Goal: Task Accomplishment & Management: Complete application form

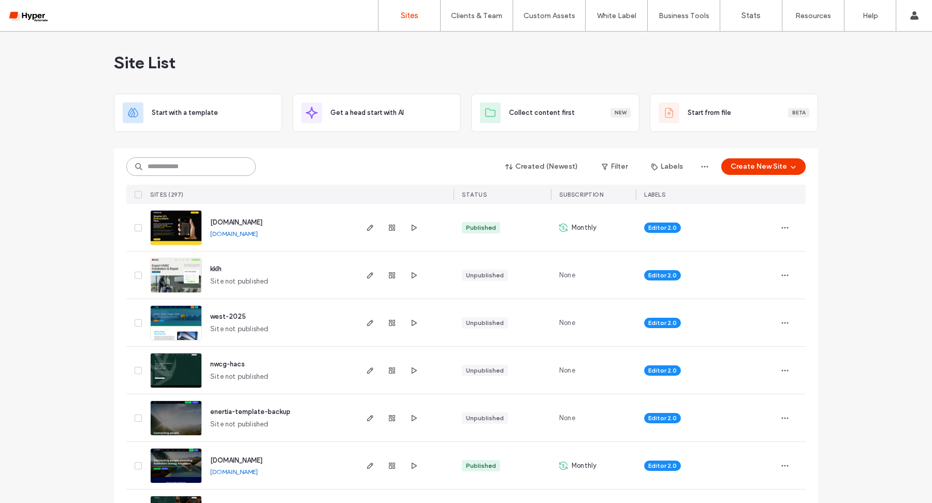
click at [157, 162] on input at bounding box center [190, 166] width 129 height 19
click at [255, 458] on span "www.enertiatalent.com.au" at bounding box center [236, 461] width 52 height 8
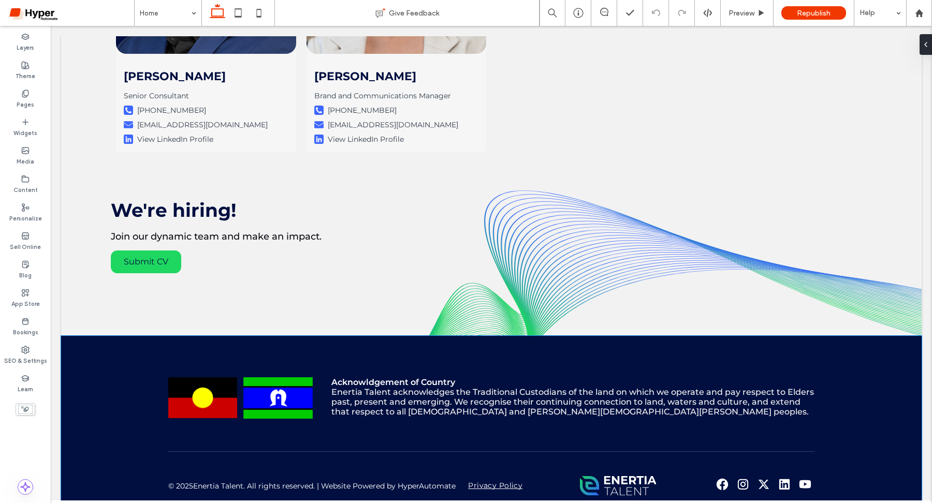
scroll to position [3074, 0]
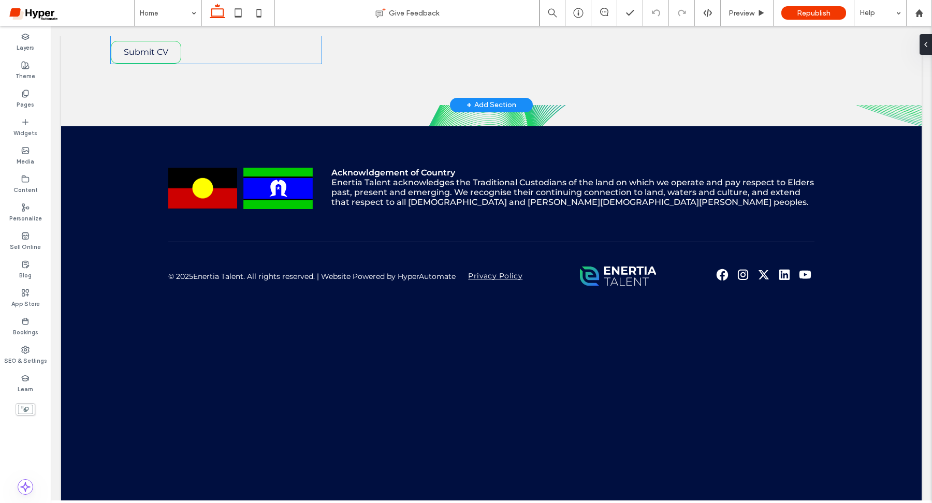
click at [152, 50] on link "Submit CV" at bounding box center [146, 52] width 70 height 23
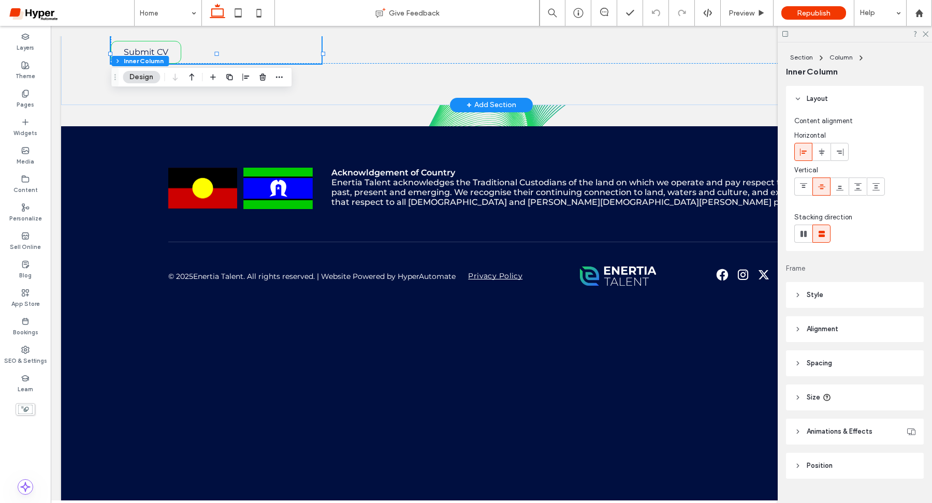
click at [152, 50] on link "Submit CV" at bounding box center [146, 52] width 70 height 23
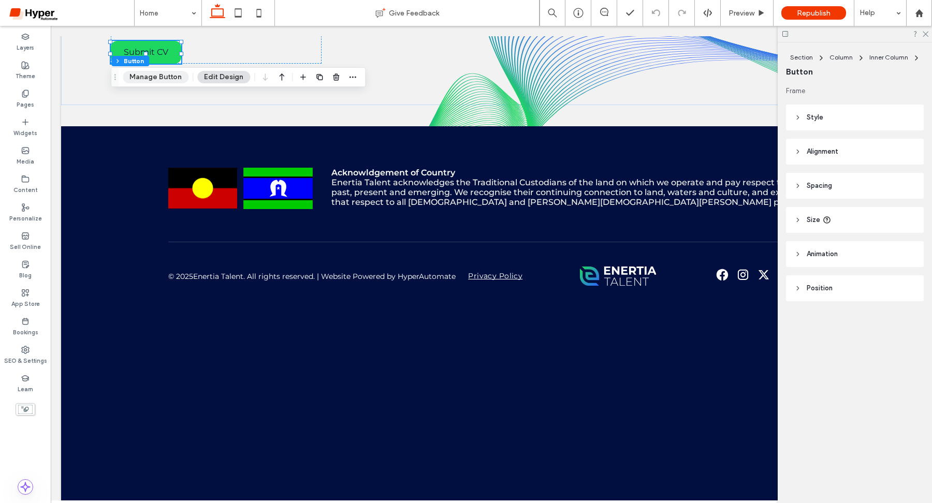
click at [147, 78] on button "Manage Button" at bounding box center [156, 77] width 66 height 12
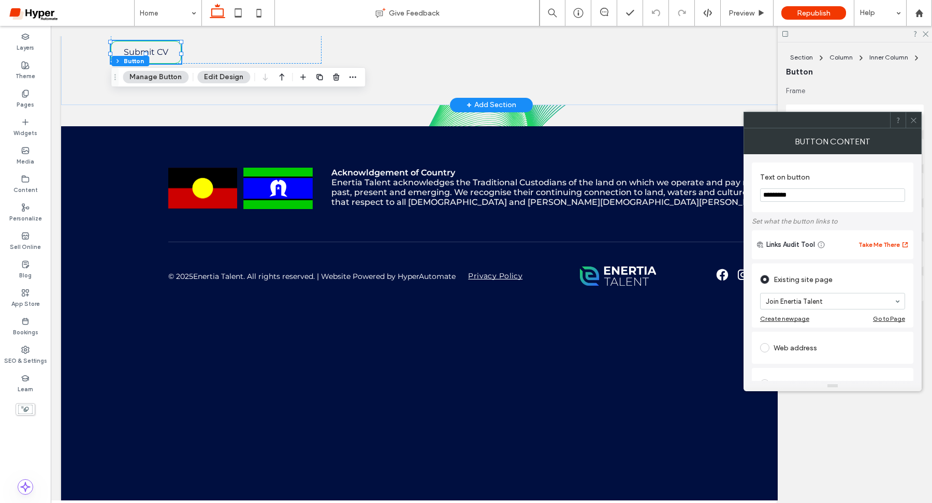
type input "*"
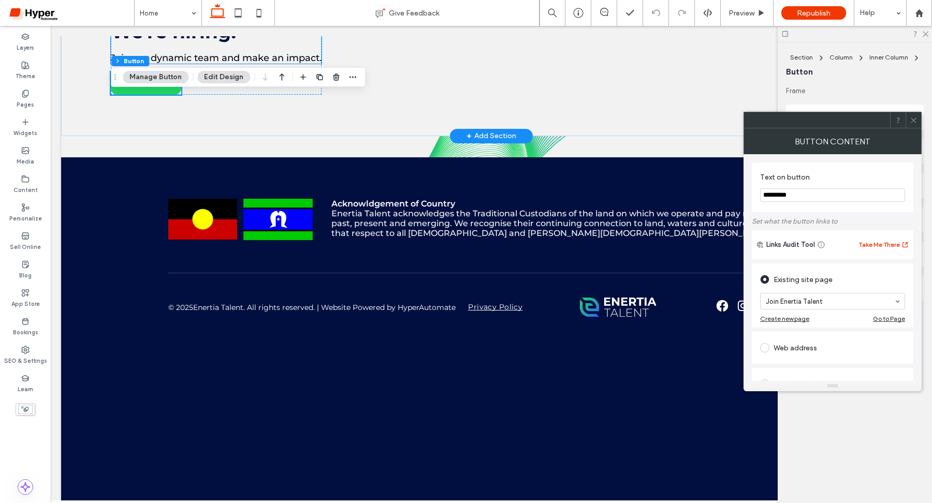
click at [149, 52] on span "Join our dynamic team and make an impact." at bounding box center [216, 57] width 211 height 11
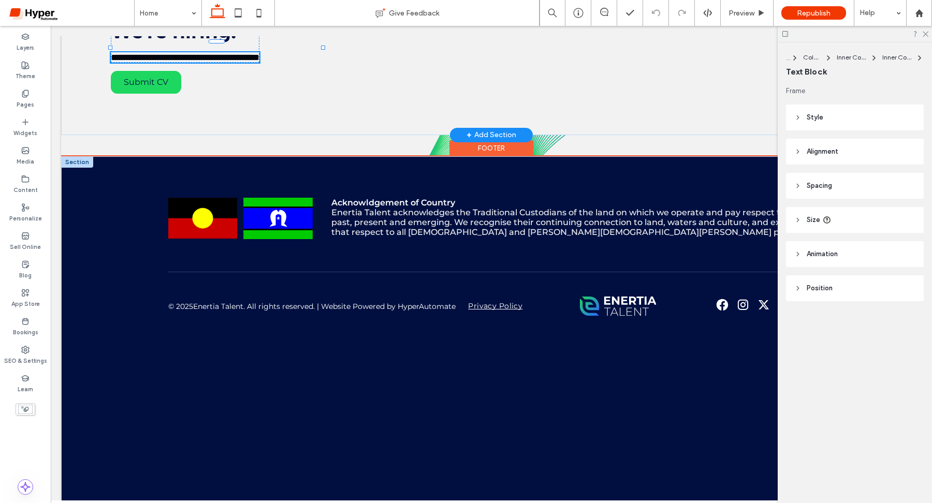
type input "**********"
type input "**"
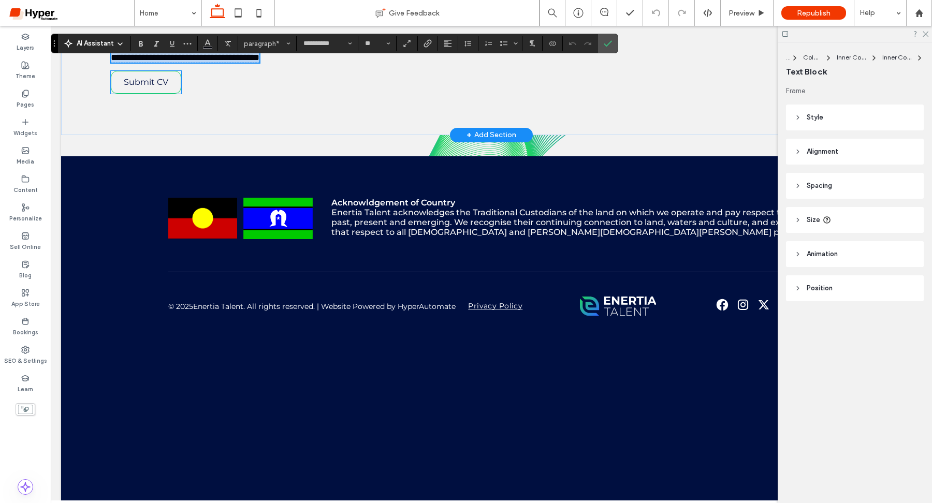
click at [154, 77] on span "Submit CV" at bounding box center [146, 82] width 45 height 10
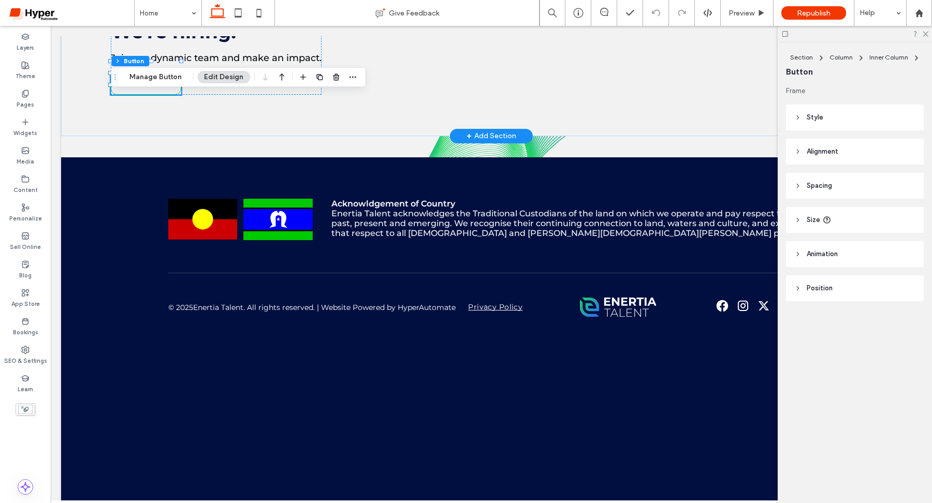
click at [154, 75] on button "Manage Button" at bounding box center [156, 77] width 66 height 12
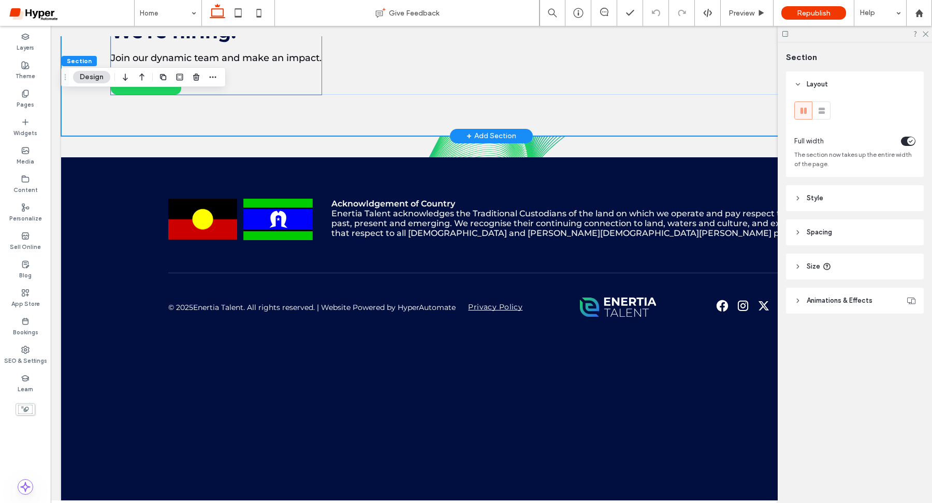
click at [129, 56] on div "We're hiring! Join our dynamic team and make an impact. Submit CV" at bounding box center [216, 57] width 211 height 75
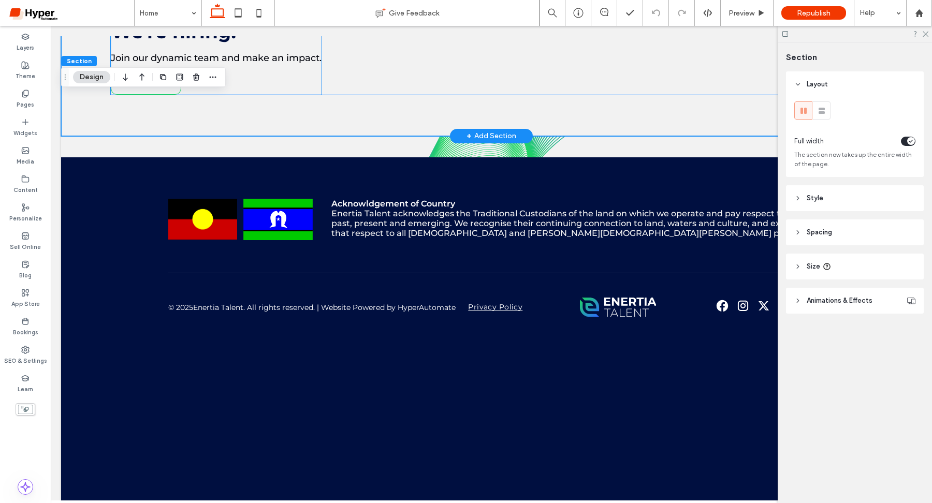
click at [155, 72] on link "Submit CV" at bounding box center [146, 83] width 70 height 23
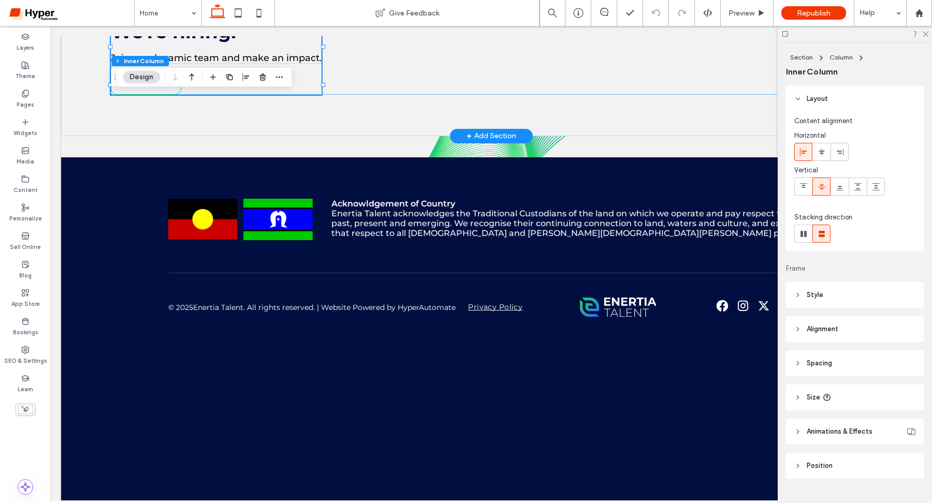
click at [155, 64] on div "Section Column Inner Column" at bounding box center [139, 61] width 57 height 10
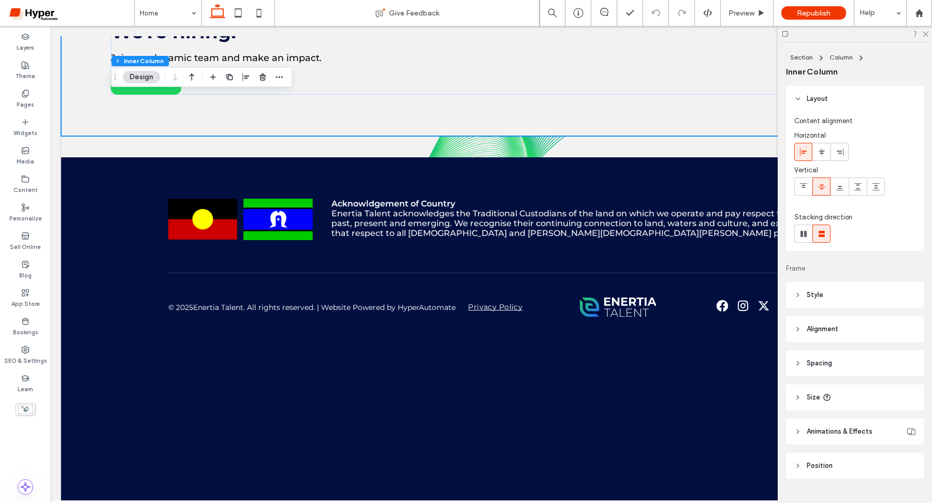
click at [163, 127] on div at bounding box center [491, 125] width 861 height 5
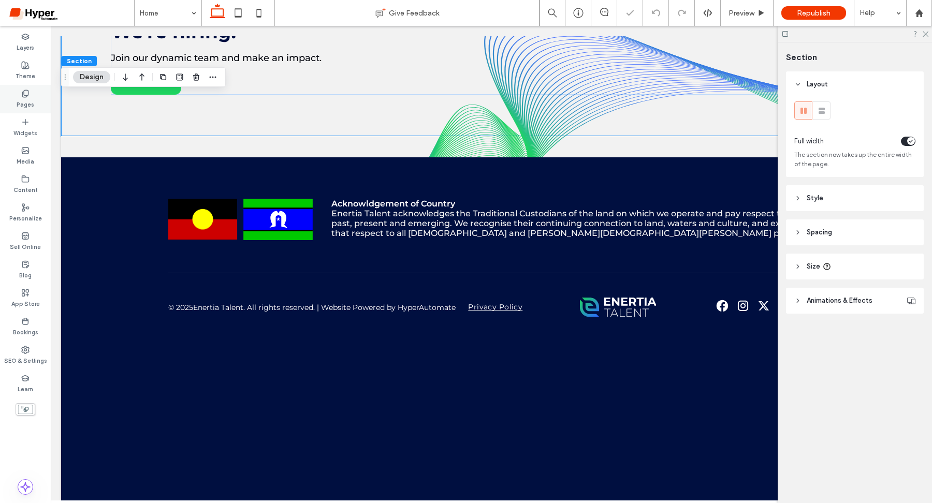
click at [26, 97] on icon at bounding box center [25, 94] width 8 height 8
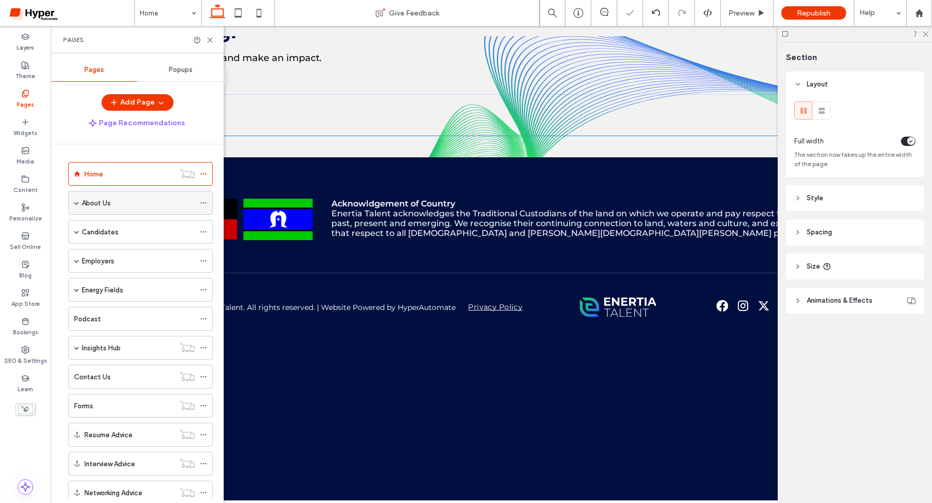
click at [74, 205] on span at bounding box center [76, 202] width 5 height 5
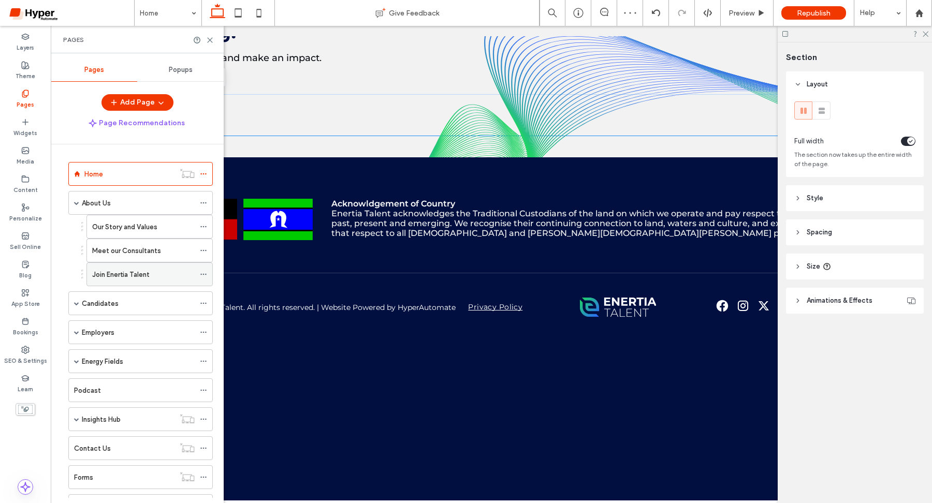
click at [131, 272] on label "Join Enertia Talent" at bounding box center [120, 275] width 57 height 18
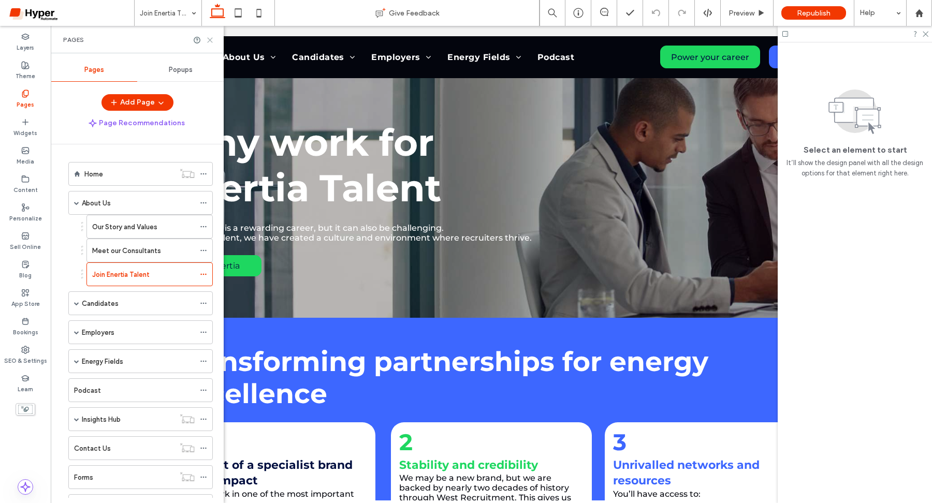
click at [209, 37] on icon at bounding box center [210, 40] width 8 height 8
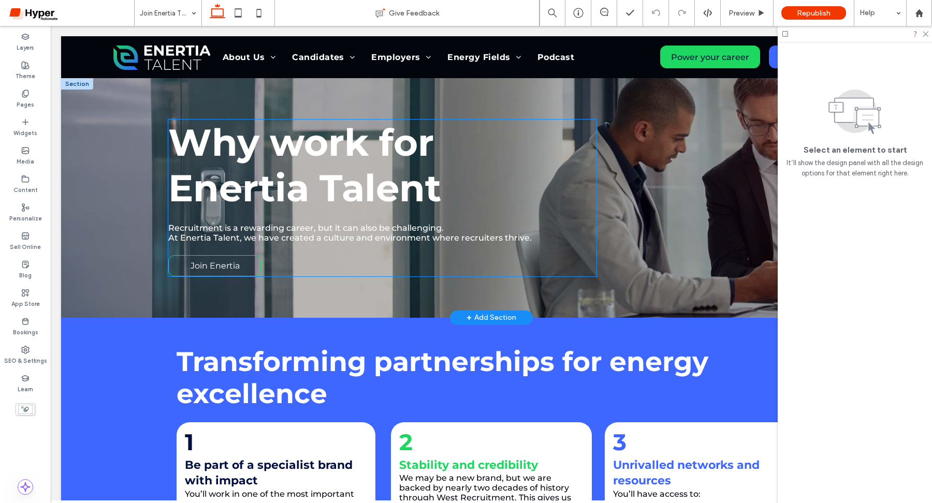
click at [225, 263] on span "Join Enertia" at bounding box center [215, 266] width 49 height 10
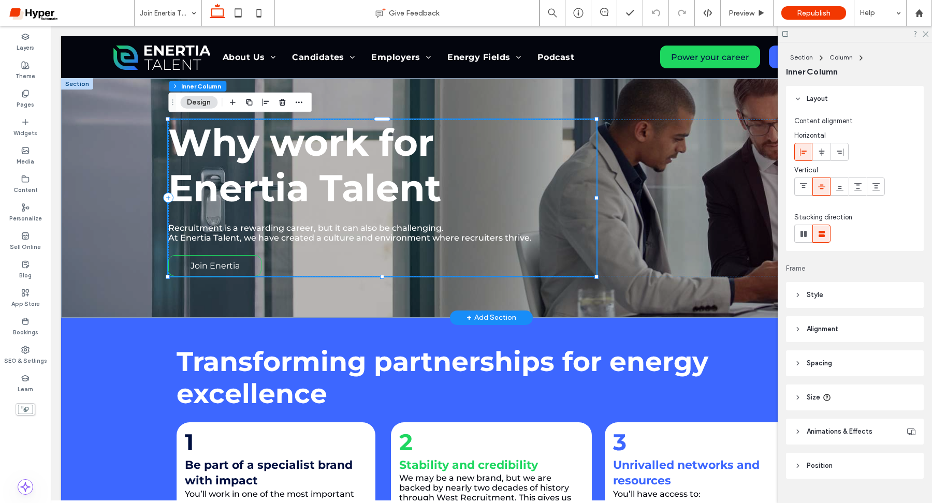
click at [225, 263] on span "Join Enertia" at bounding box center [215, 266] width 49 height 10
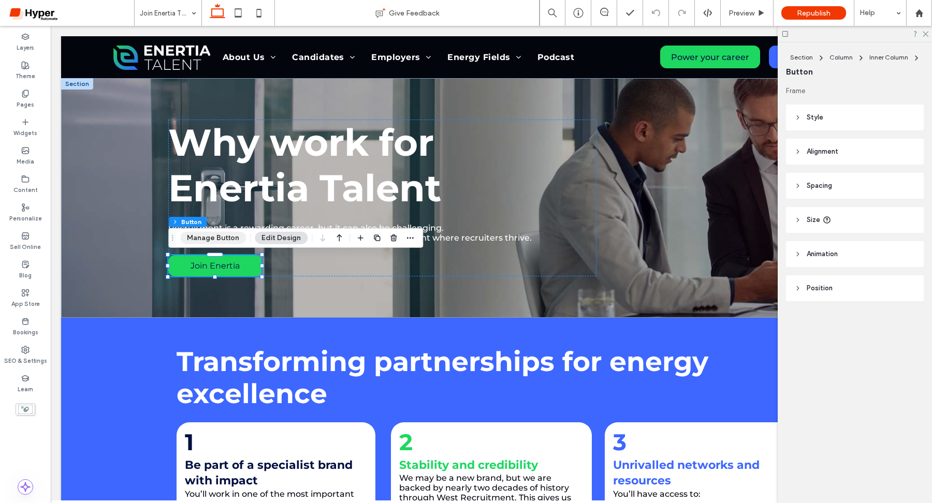
click at [229, 242] on button "Manage Button" at bounding box center [213, 238] width 66 height 12
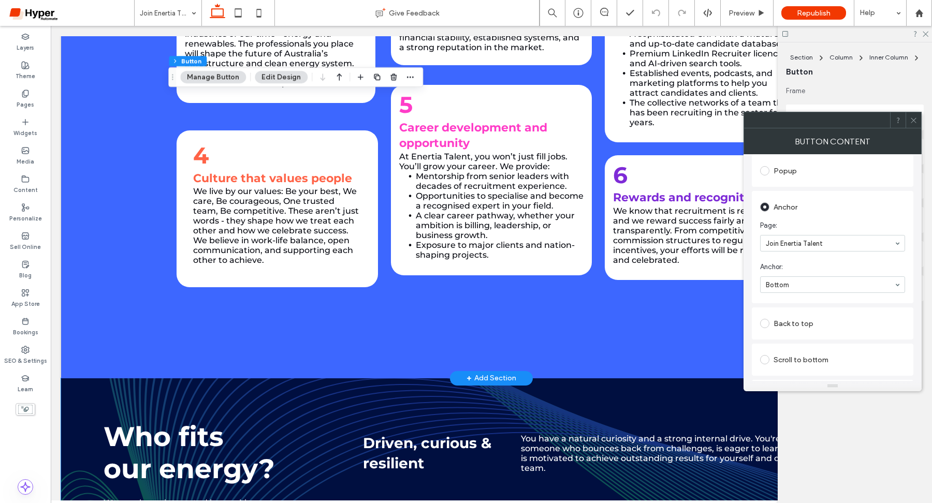
scroll to position [432, 0]
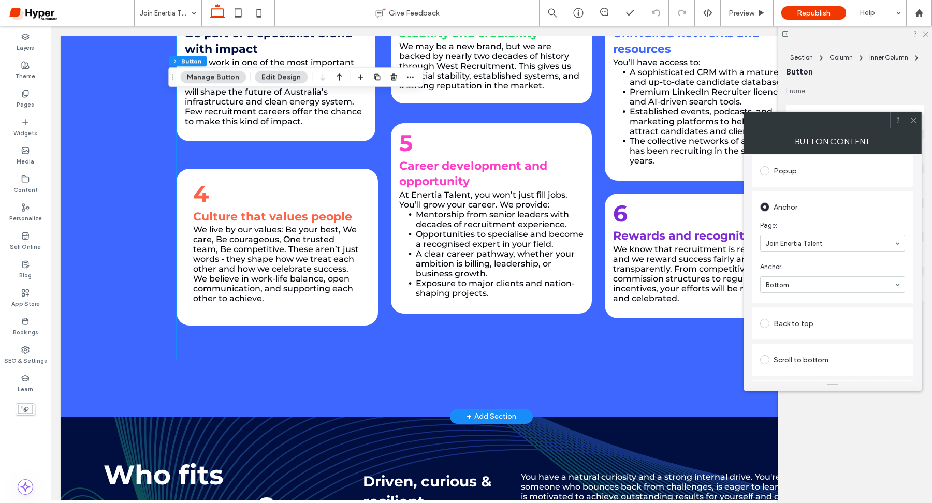
click at [336, 195] on h3 "4" at bounding box center [277, 194] width 168 height 30
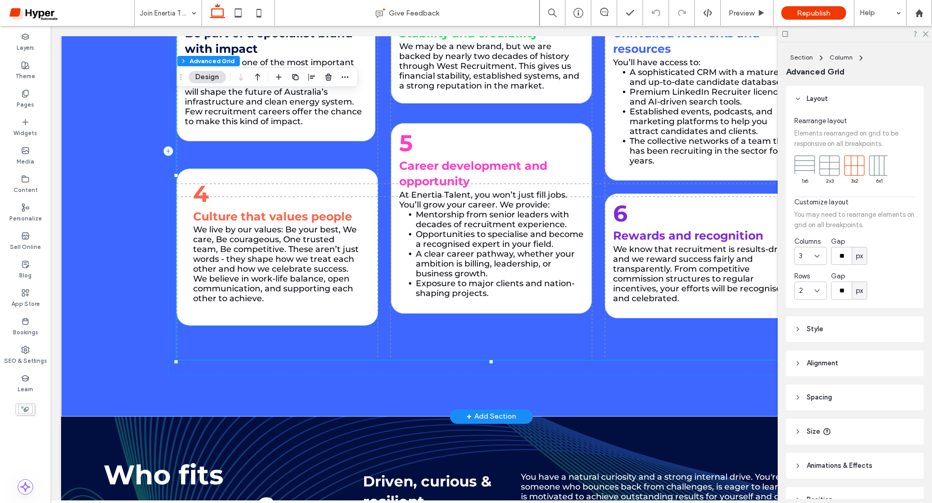
click at [345, 211] on strong "Culture that values people" at bounding box center [272, 217] width 159 height 14
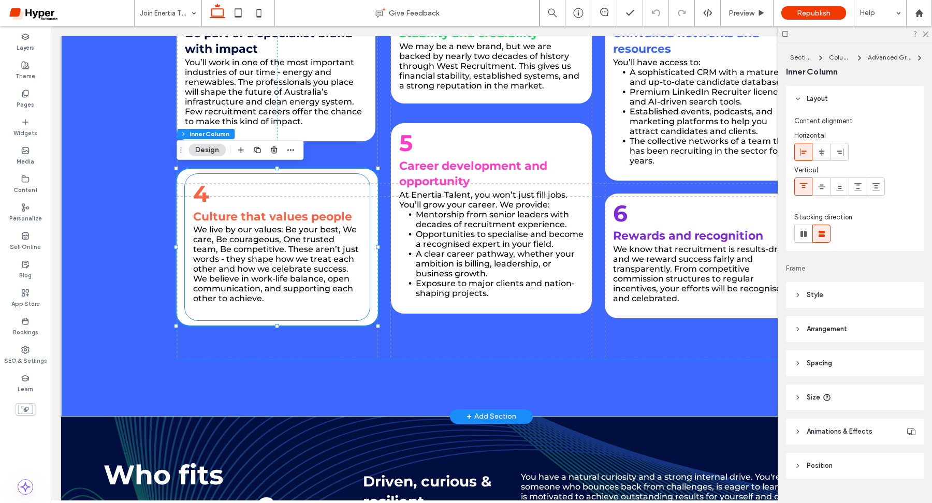
click at [366, 259] on div "4 Culture that values people We live by our values: Be your best, We care, Be c…" at bounding box center [277, 247] width 184 height 147
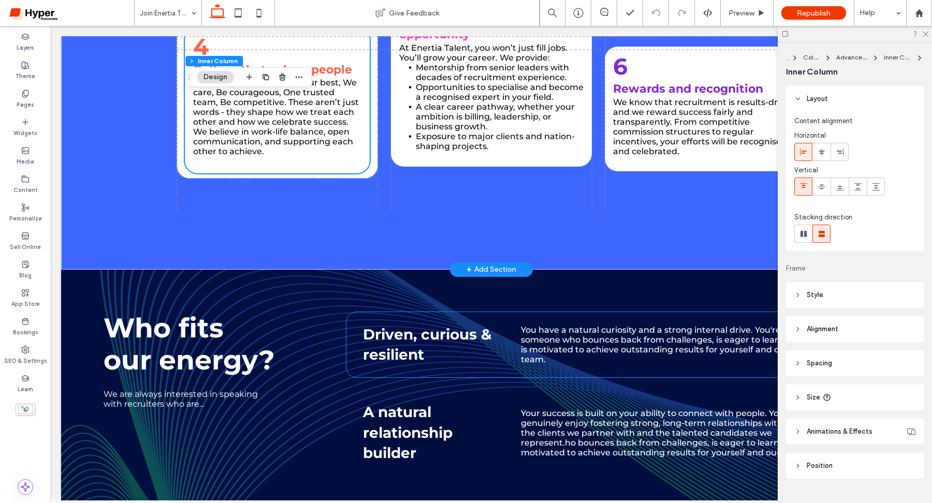
scroll to position [455, 0]
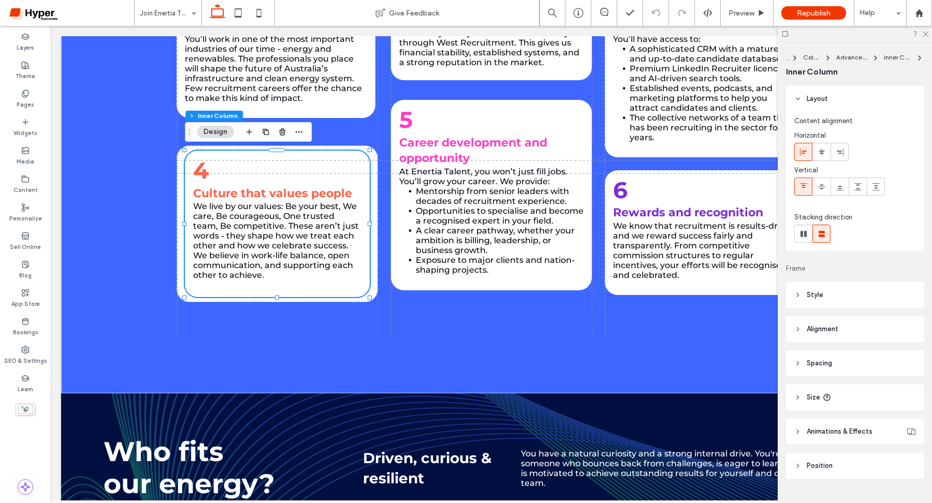
click at [834, 369] on header "Spacing" at bounding box center [855, 364] width 138 height 26
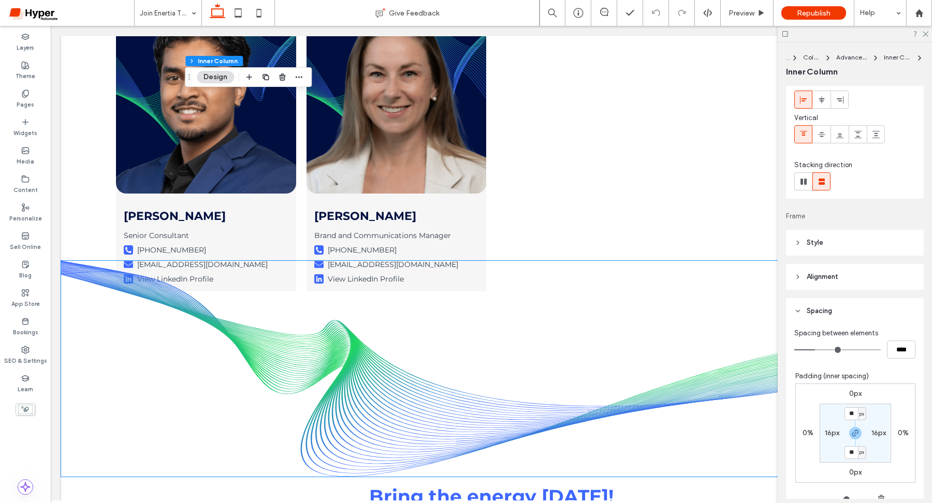
scroll to position [1826, 0]
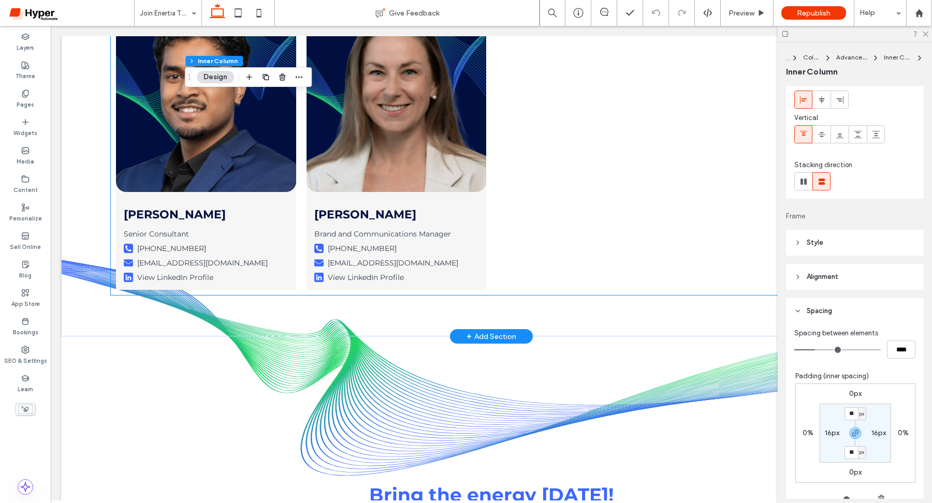
click at [434, 208] on p "[PERSON_NAME]" at bounding box center [396, 215] width 164 height 14
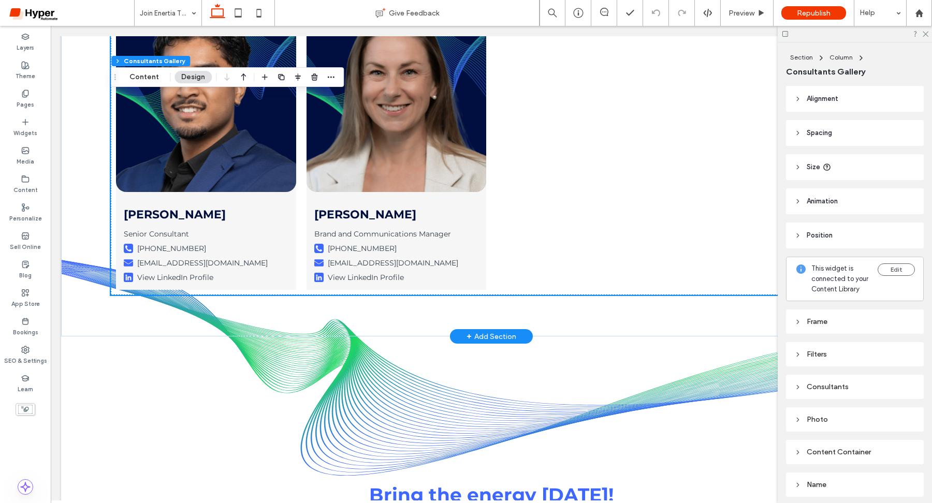
click at [434, 208] on p "[PERSON_NAME]" at bounding box center [396, 215] width 164 height 14
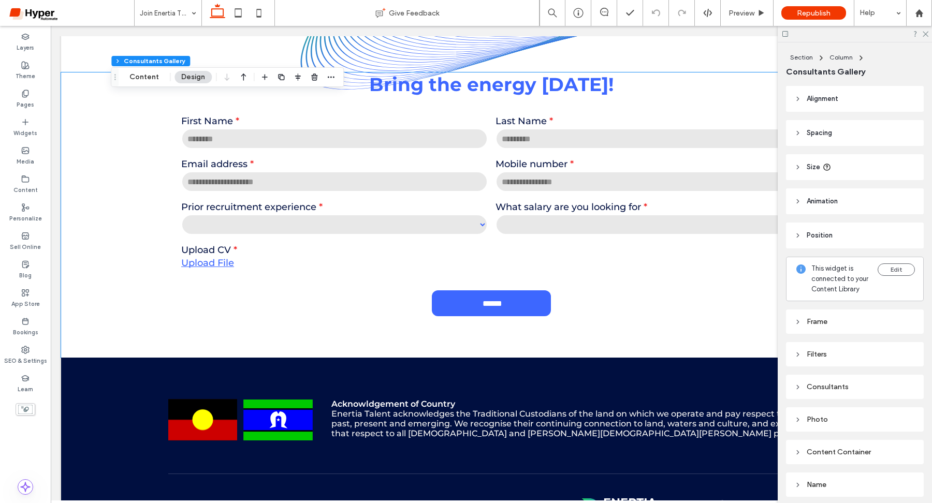
scroll to position [2240, 0]
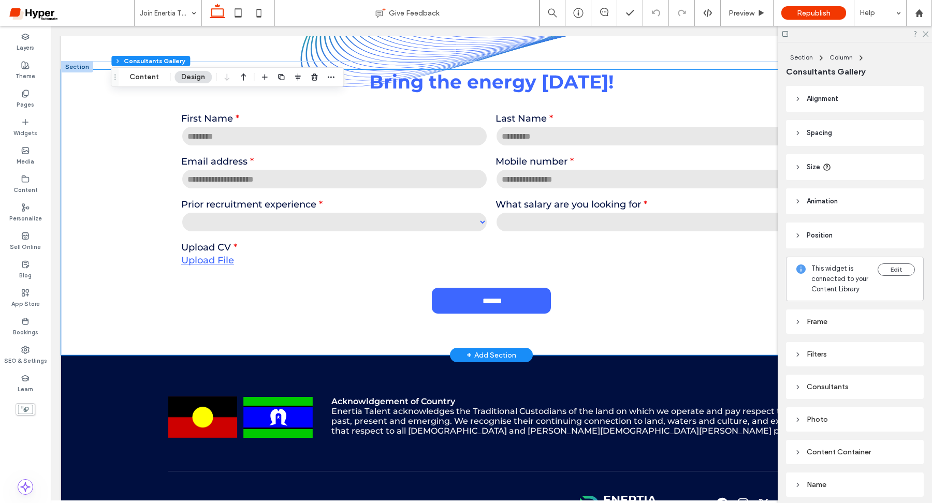
click at [305, 199] on label "Prior recruitment experience" at bounding box center [334, 204] width 307 height 11
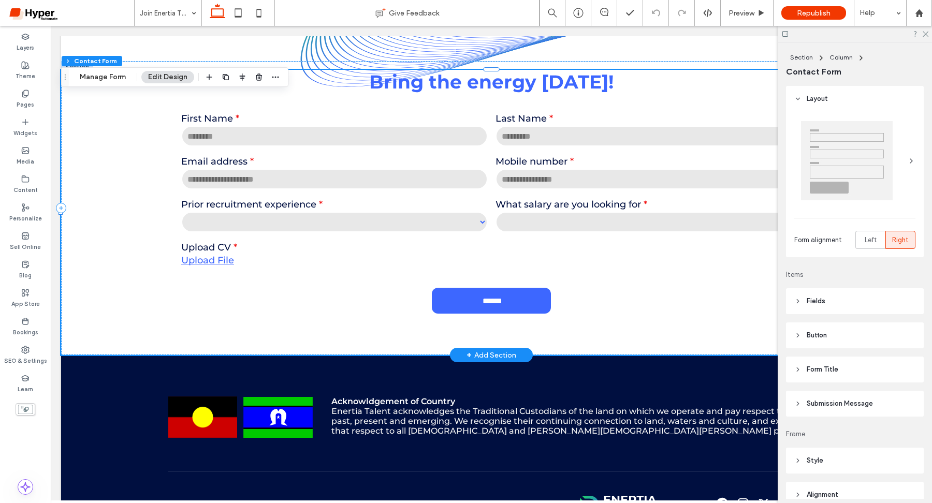
click at [305, 199] on label "Prior recruitment experience" at bounding box center [334, 204] width 307 height 11
click at [336, 169] on input "email" at bounding box center [334, 179] width 307 height 21
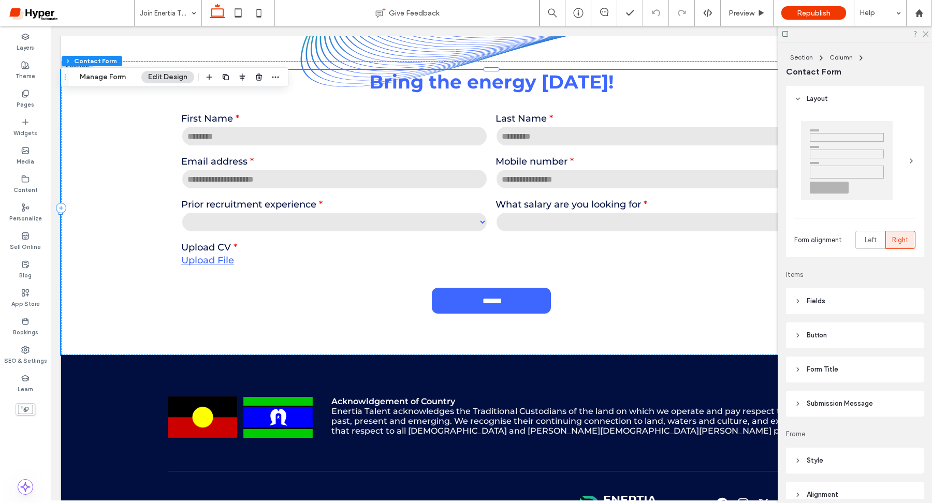
click at [105, 84] on div "Section Column Contact Form Manage Form Edit Design" at bounding box center [174, 77] width 227 height 20
click at [106, 71] on button "Manage Form" at bounding box center [103, 77] width 60 height 12
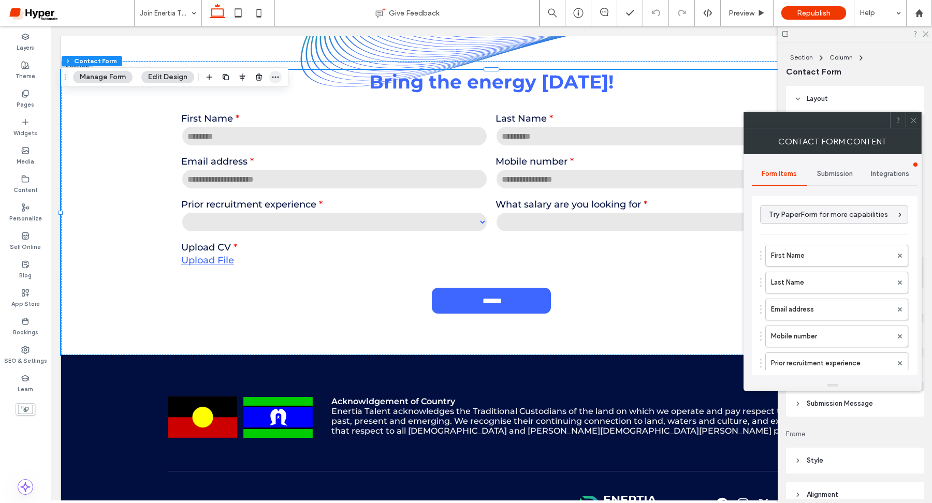
click at [273, 74] on icon "button" at bounding box center [275, 77] width 8 height 8
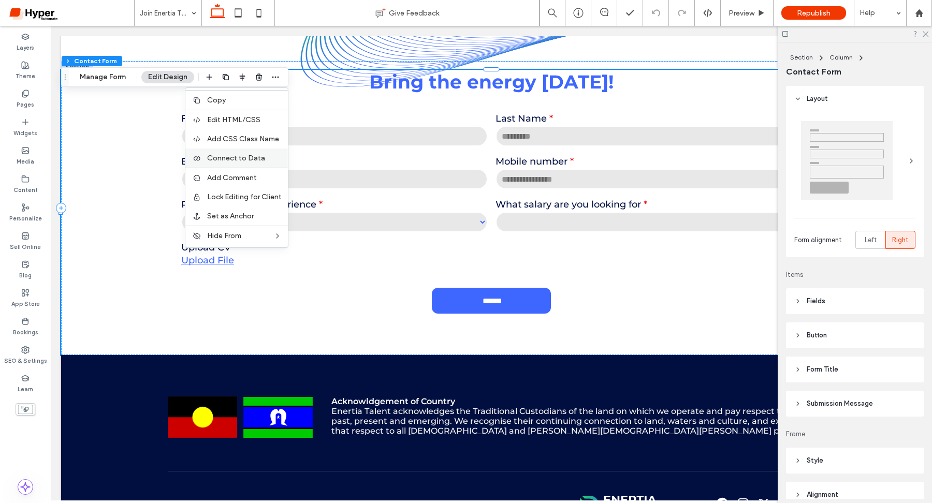
click at [215, 165] on div "Connect to Data" at bounding box center [236, 158] width 103 height 19
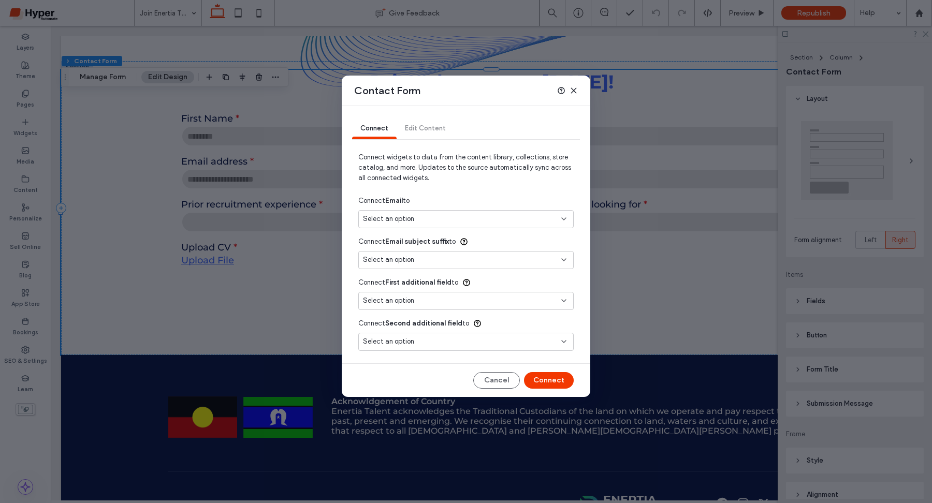
click at [450, 218] on div "Select an option" at bounding box center [460, 219] width 194 height 10
click at [479, 259] on span "[EMAIL_ADDRESS][DOMAIN_NAME]" at bounding box center [500, 256] width 129 height 10
type input "***"
click at [549, 306] on div "Select an option" at bounding box center [460, 301] width 194 height 10
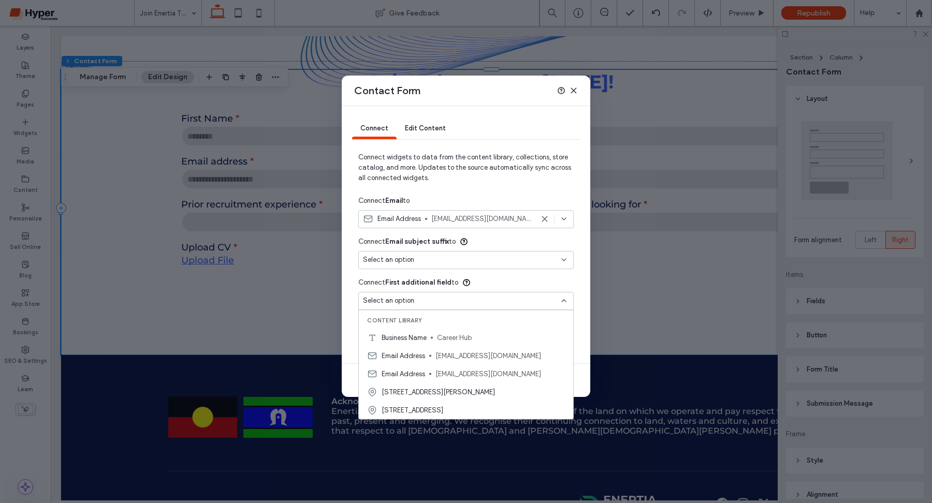
click at [574, 93] on icon at bounding box center [574, 90] width 8 height 8
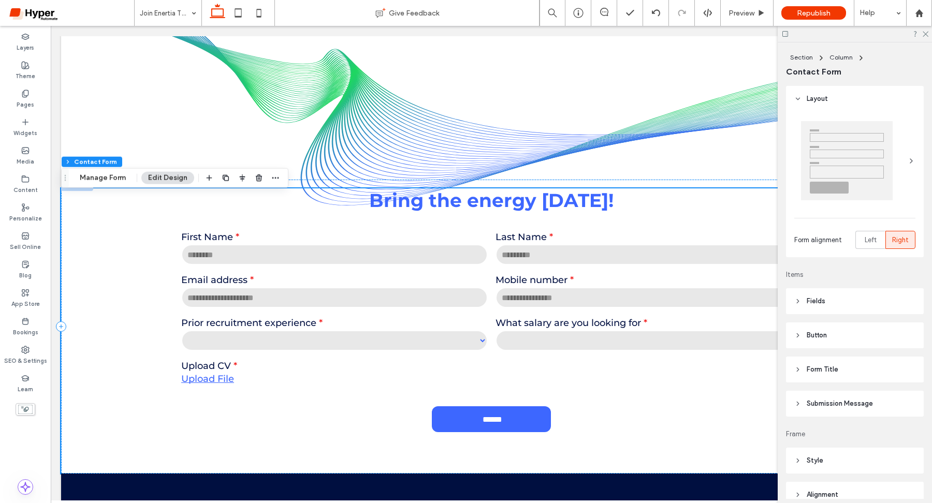
scroll to position [2104, 0]
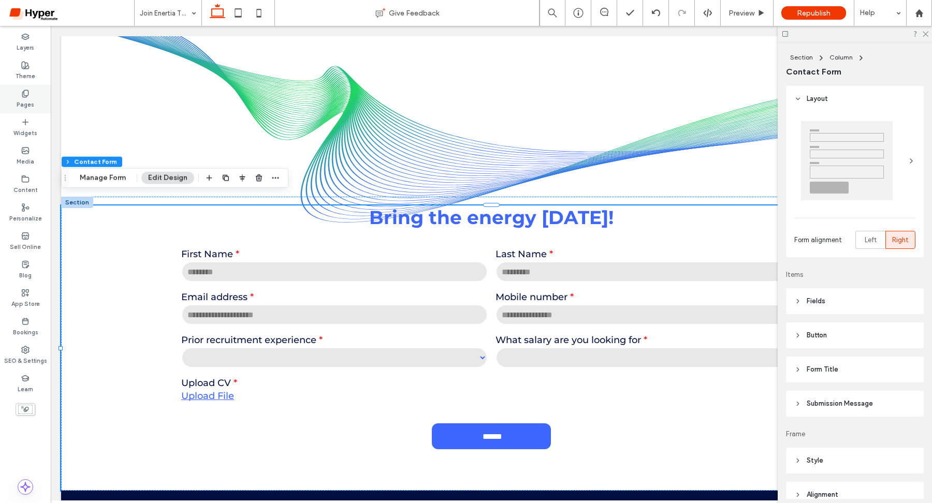
click at [25, 106] on label "Pages" at bounding box center [26, 103] width 18 height 11
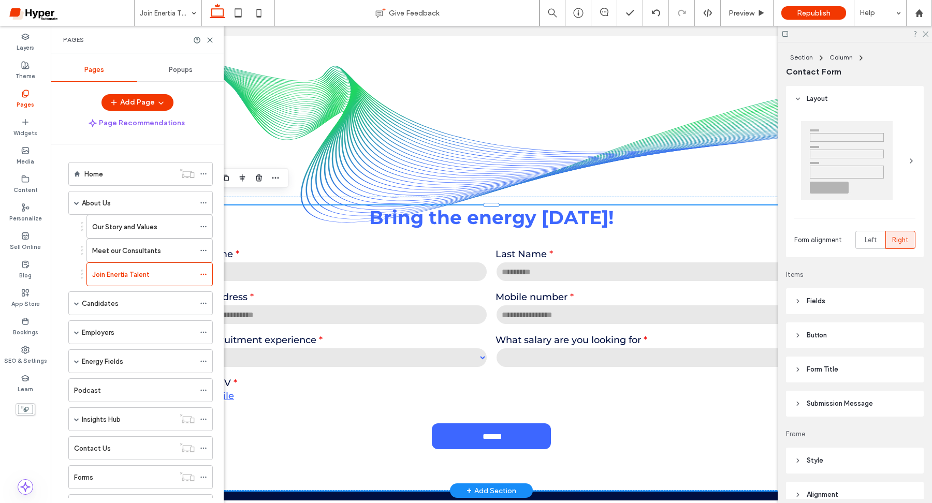
click at [339, 268] on input "text" at bounding box center [334, 272] width 307 height 21
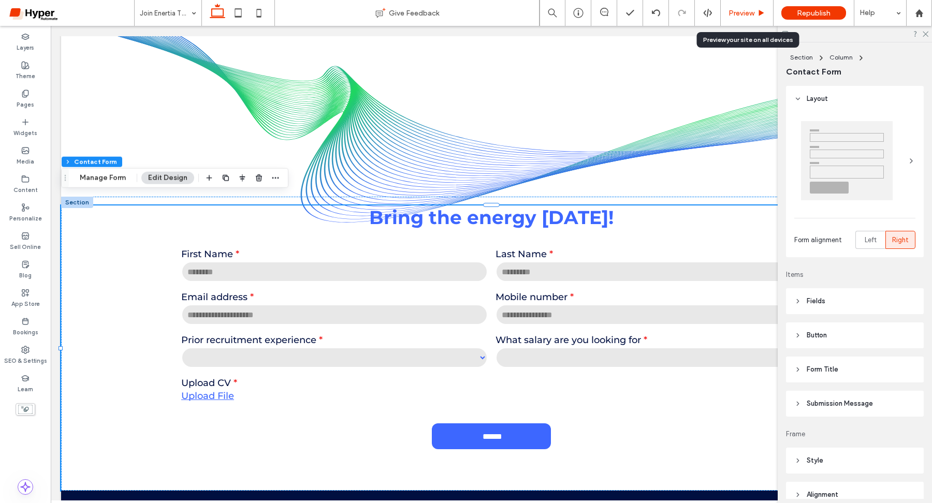
click at [747, 16] on span "Preview" at bounding box center [742, 13] width 26 height 9
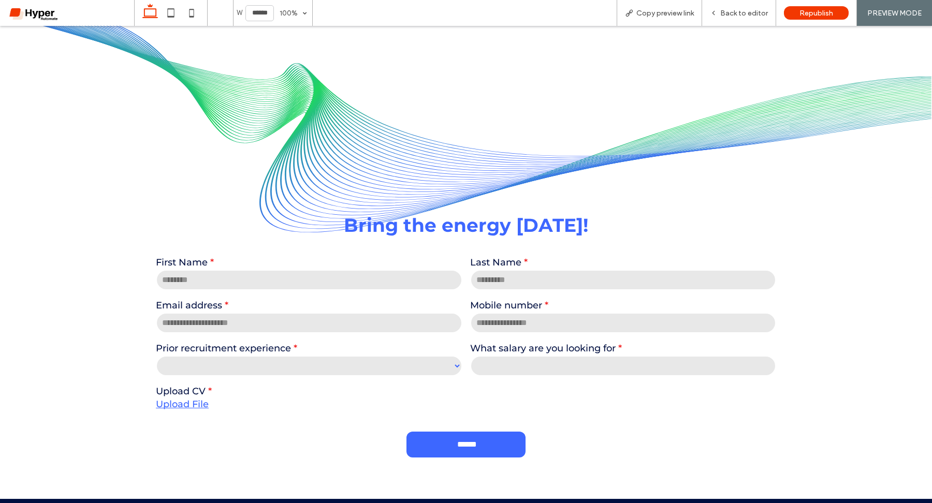
scroll to position [2089, 0]
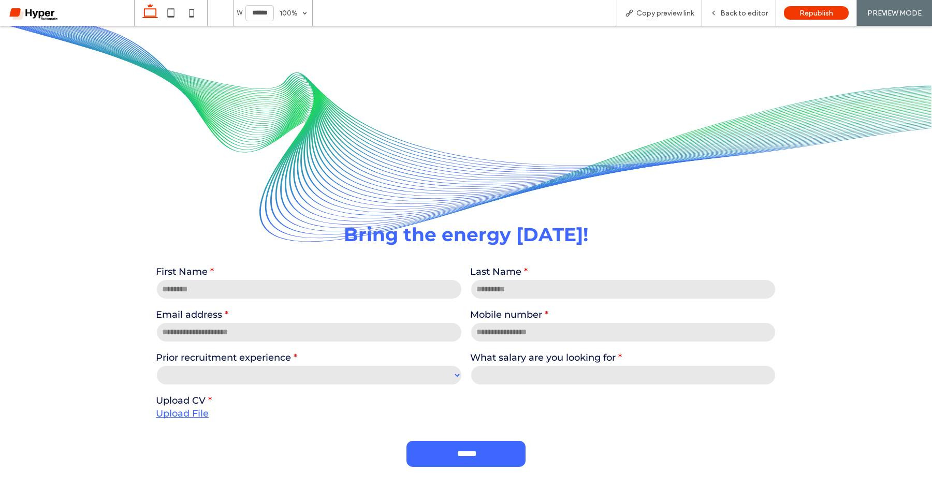
click at [339, 280] on input "text" at bounding box center [309, 289] width 307 height 21
type input "******"
type input "**********"
click at [217, 322] on input "email" at bounding box center [309, 332] width 307 height 21
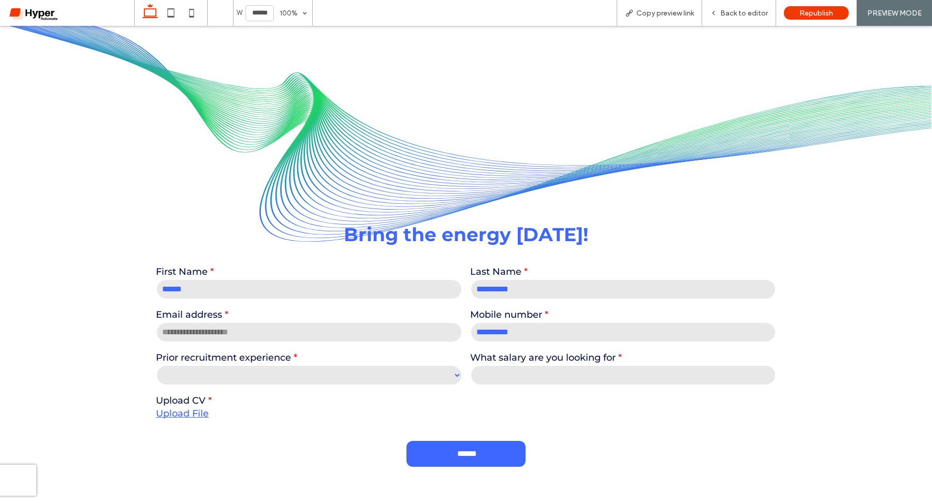
type input "**********"
click at [287, 365] on select "*** **" at bounding box center [309, 375] width 307 height 21
select select "**"
click at [156, 365] on select "*** **" at bounding box center [309, 375] width 307 height 21
click at [526, 365] on input "text" at bounding box center [623, 375] width 307 height 21
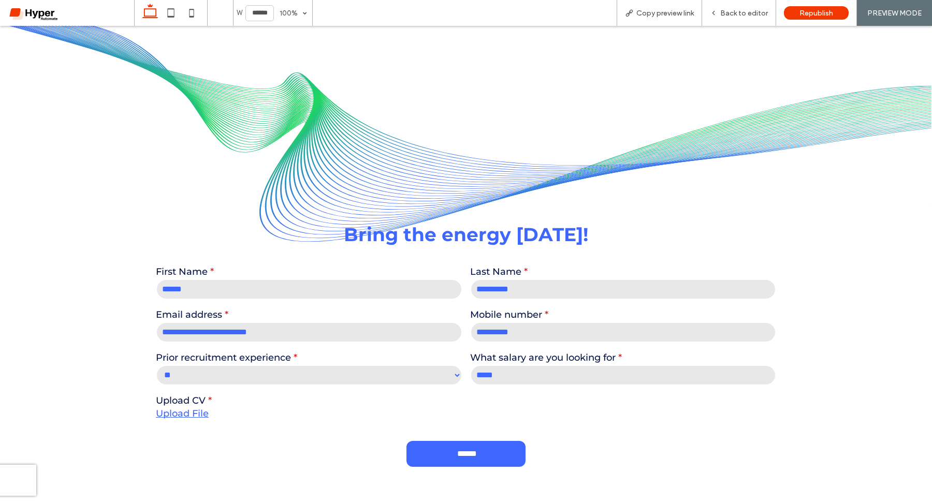
type input "*****"
click at [203, 408] on link "Upload File" at bounding box center [182, 413] width 53 height 11
click at [728, 6] on div "Back to editor" at bounding box center [739, 13] width 74 height 26
click at [753, 21] on div "Back to editor" at bounding box center [739, 13] width 74 height 26
click at [204, 408] on link "Upload File" at bounding box center [182, 413] width 53 height 11
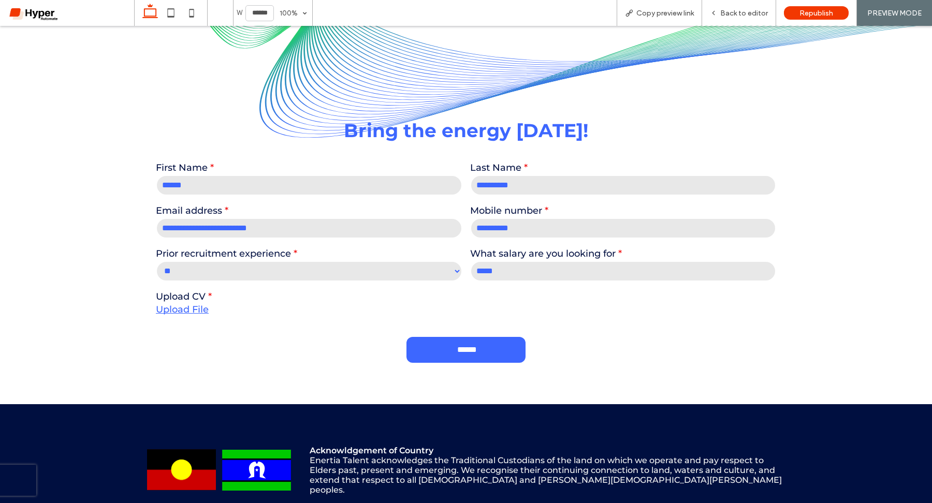
scroll to position [2219, 0]
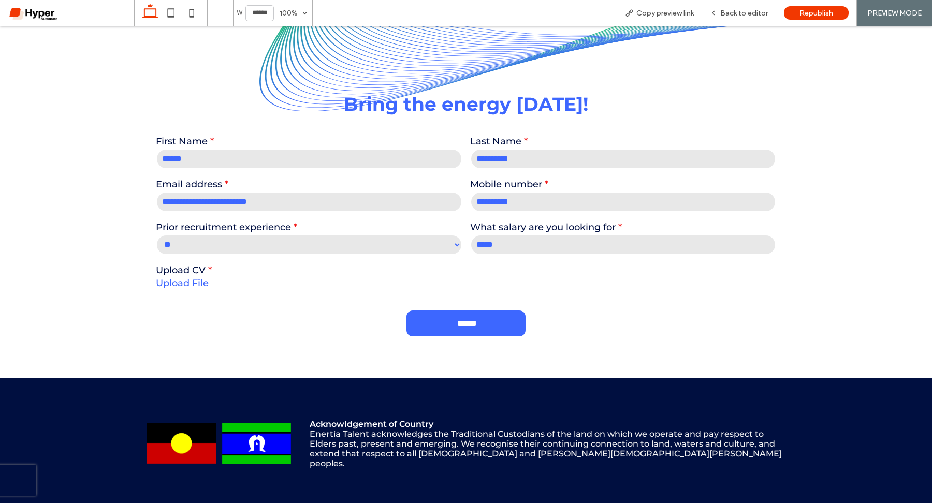
click at [484, 315] on input "******" at bounding box center [467, 322] width 117 height 16
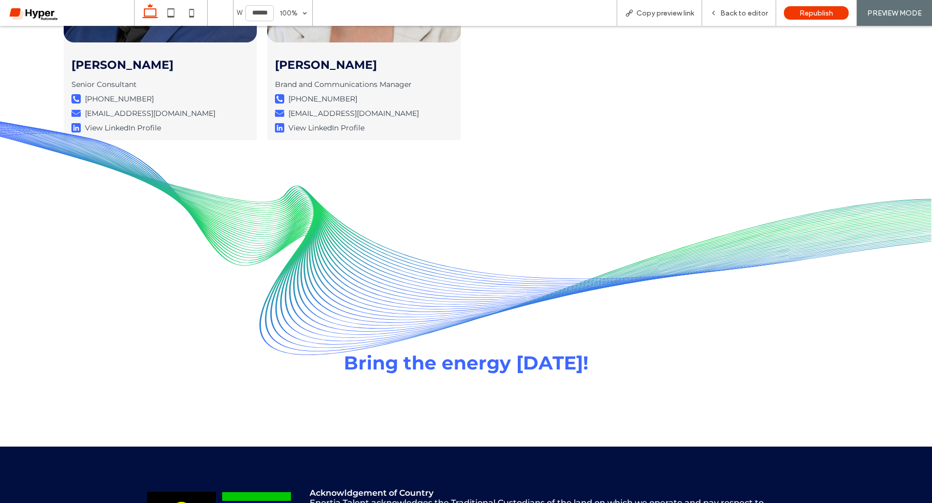
scroll to position [1988, 0]
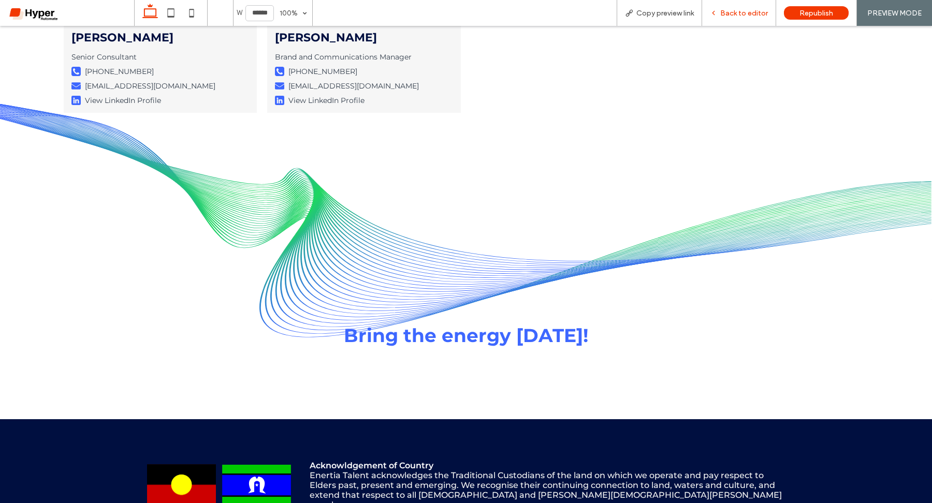
click at [744, 14] on span "Back to editor" at bounding box center [744, 13] width 48 height 9
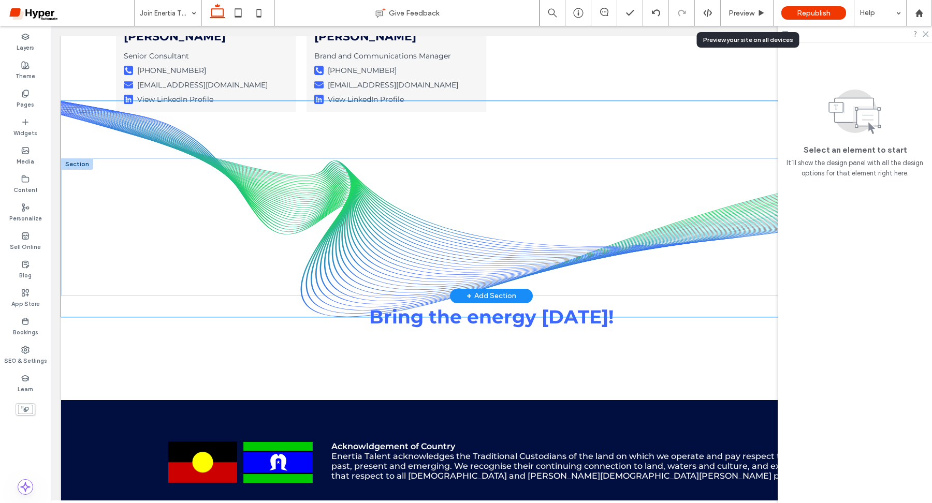
scroll to position [2003, 0]
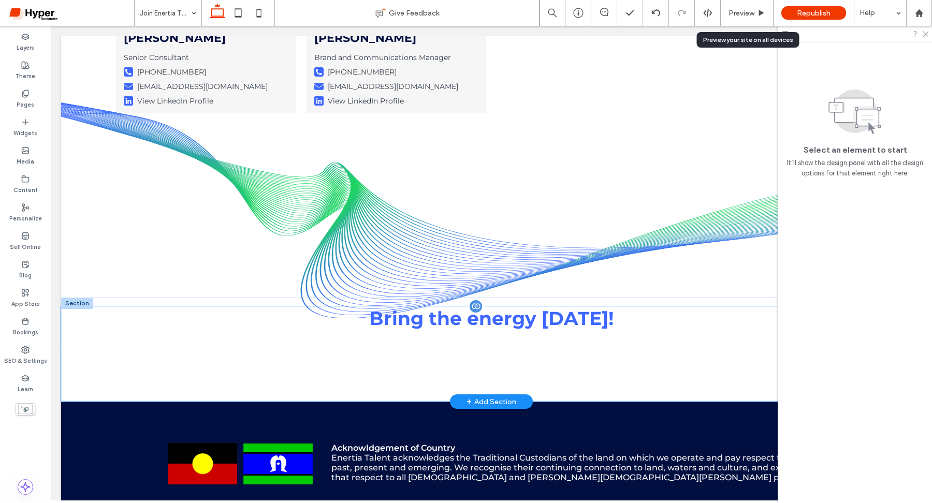
click at [479, 310] on h3 "Bring the energy [DATE]!" at bounding box center [491, 319] width 861 height 24
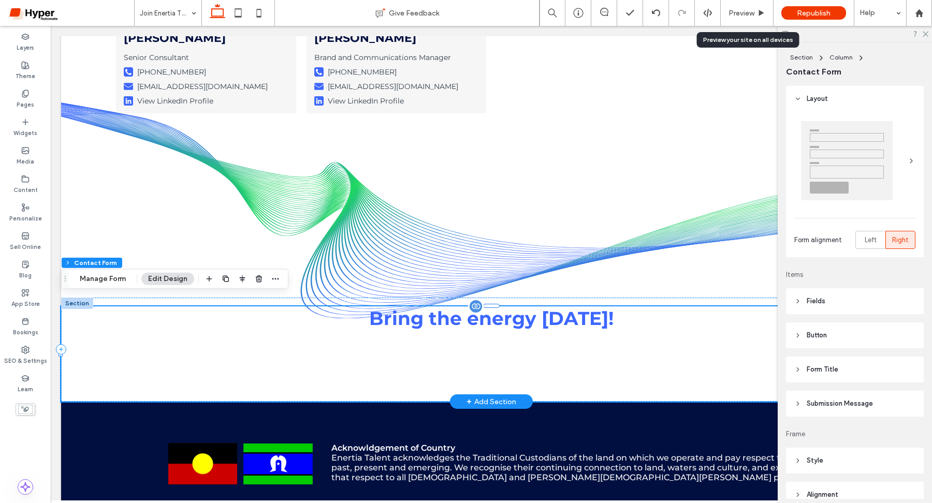
type input "*"
type input "***"
type input "**"
type input "****"
type input "**"
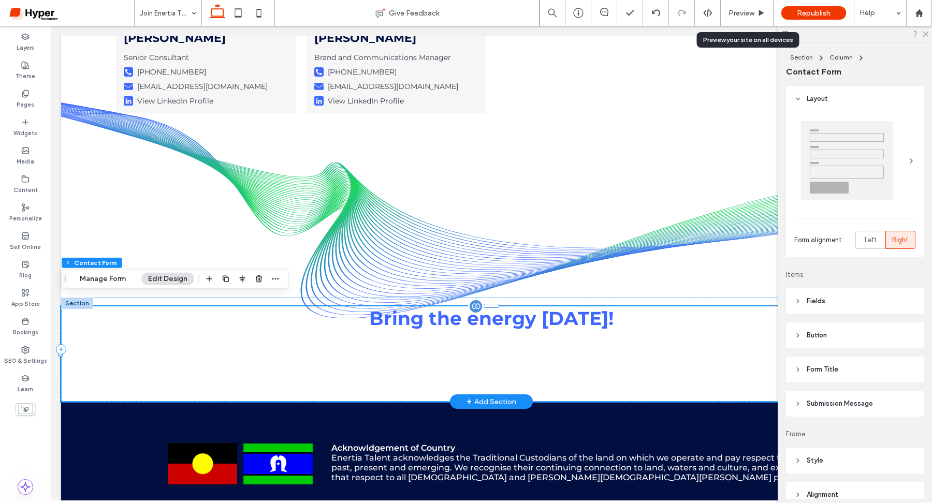
type input "**"
click at [467, 333] on div "**********" at bounding box center [491, 355] width 861 height 96
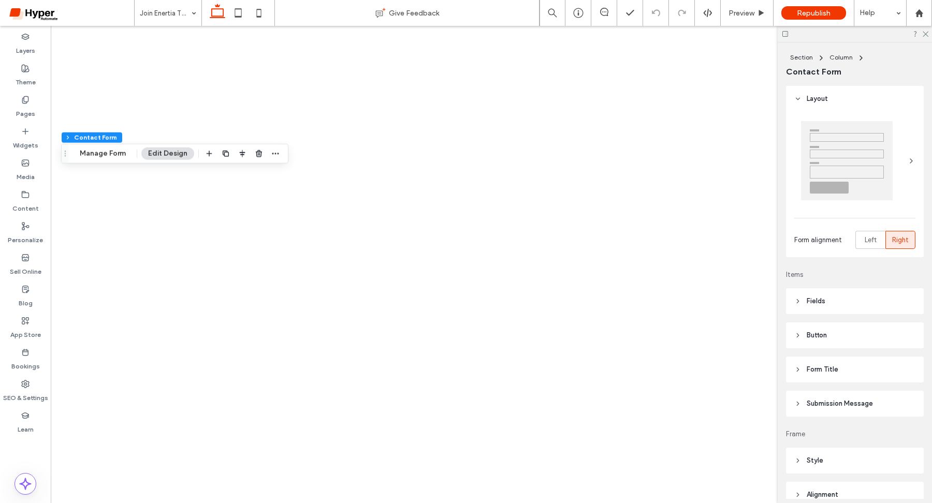
type input "*"
type input "***"
type input "**"
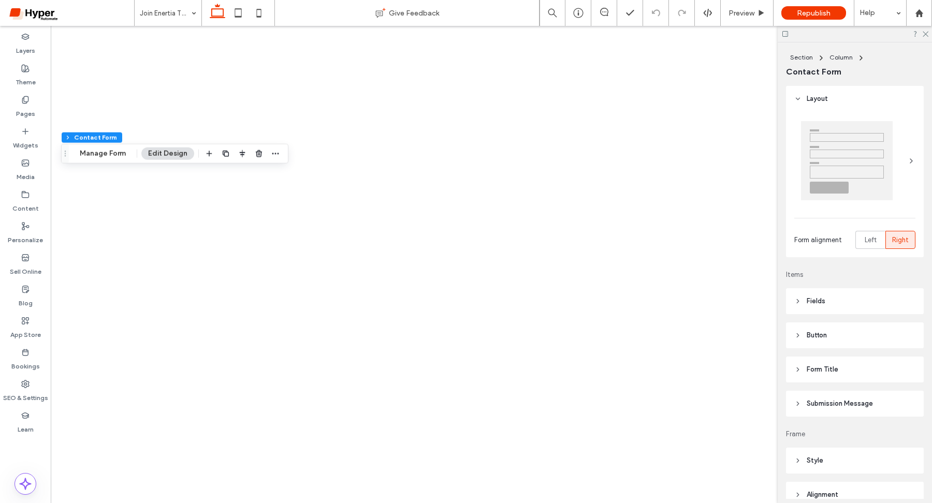
type input "**"
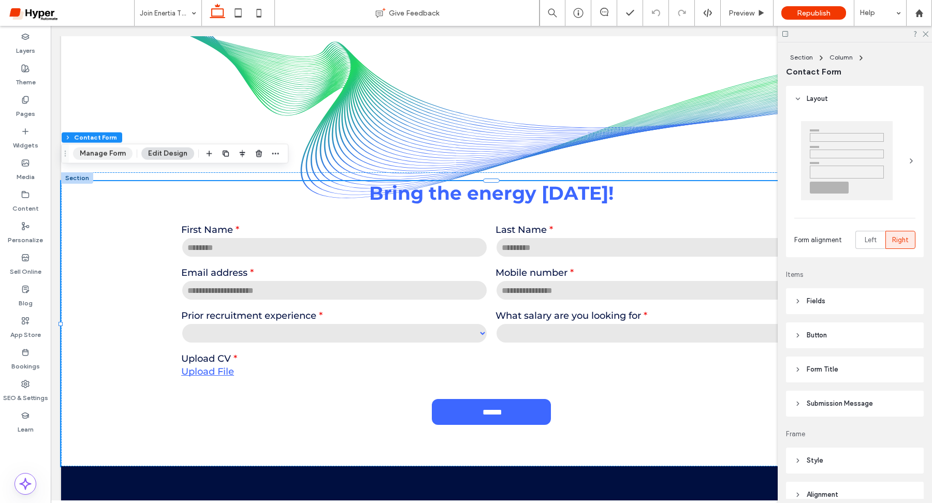
click at [118, 151] on button "Manage Form" at bounding box center [103, 154] width 60 height 12
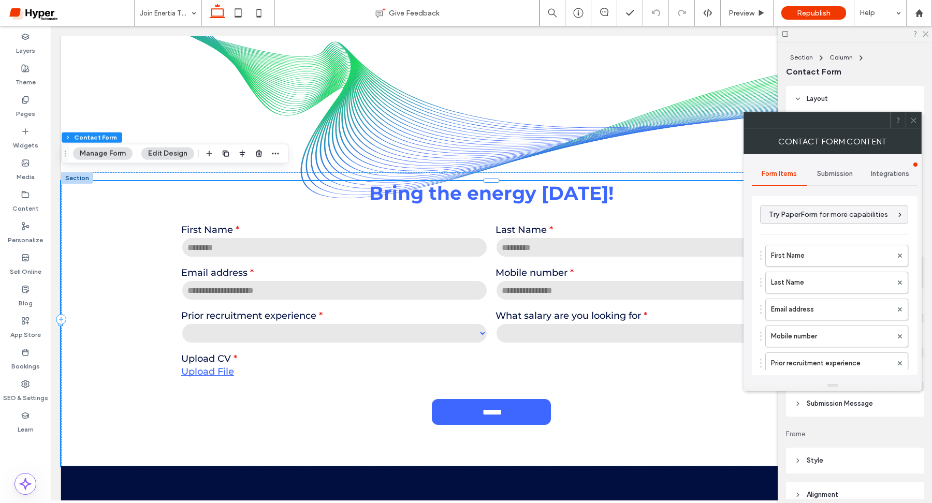
click at [843, 175] on span "Submission" at bounding box center [835, 174] width 36 height 8
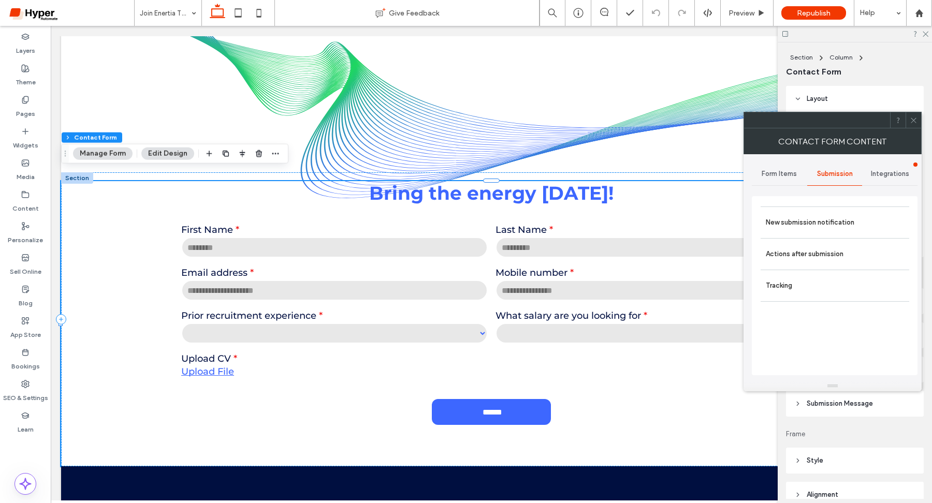
click at [901, 177] on span "Integrations" at bounding box center [890, 174] width 38 height 8
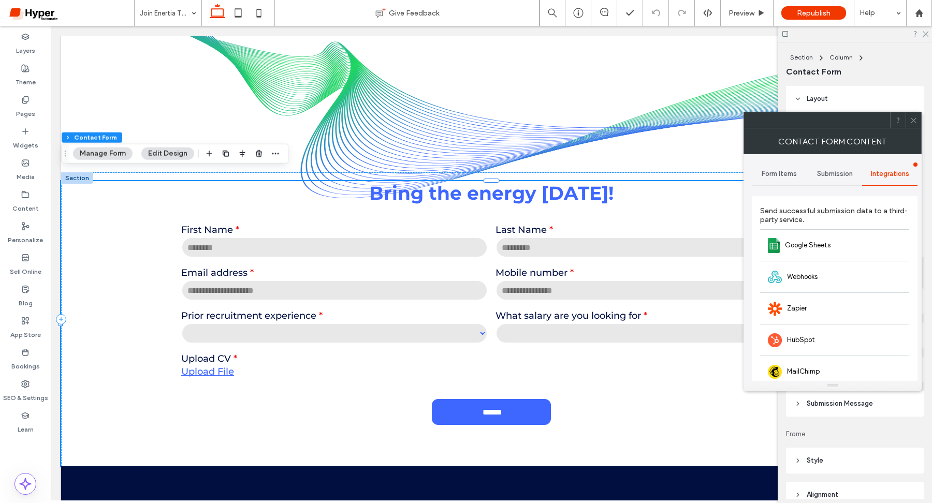
click at [834, 175] on span "Submission" at bounding box center [835, 174] width 36 height 8
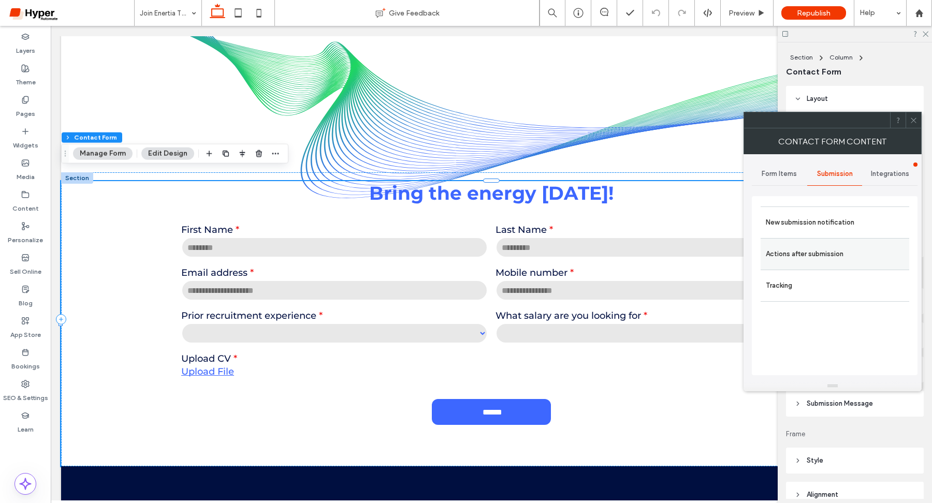
click at [827, 254] on label "Actions after submission" at bounding box center [835, 254] width 138 height 21
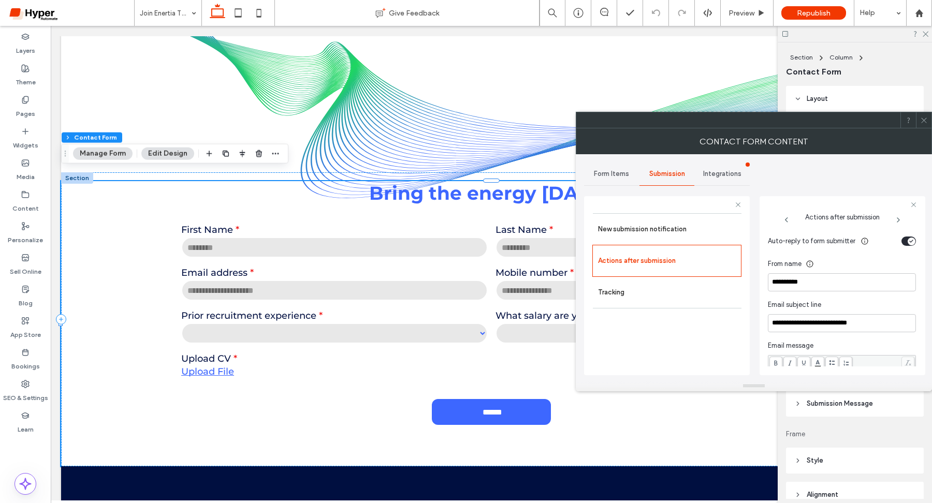
scroll to position [271, 0]
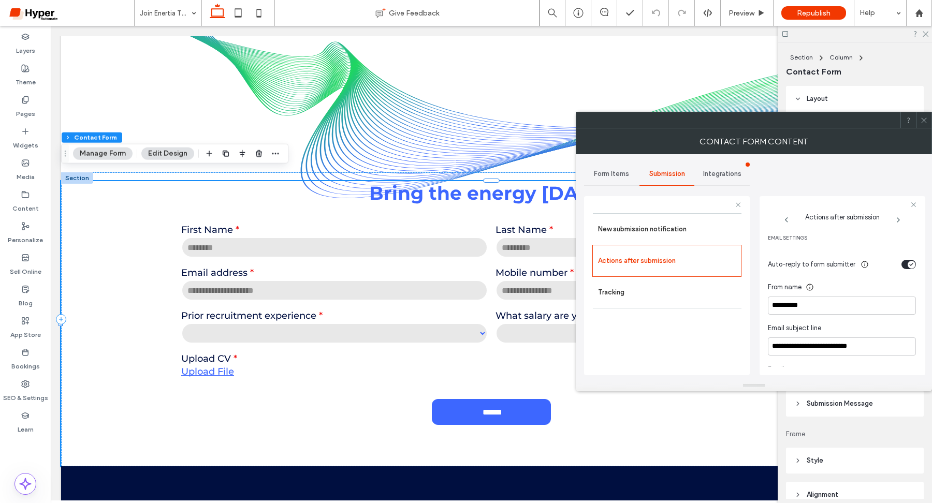
click at [910, 265] on icon "toggle" at bounding box center [912, 264] width 4 height 3
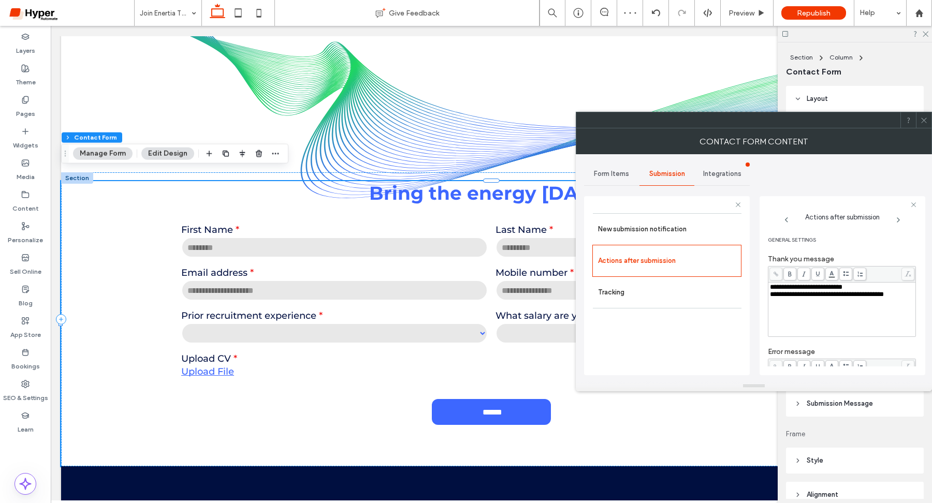
scroll to position [0, 0]
click at [925, 119] on icon at bounding box center [924, 121] width 8 height 8
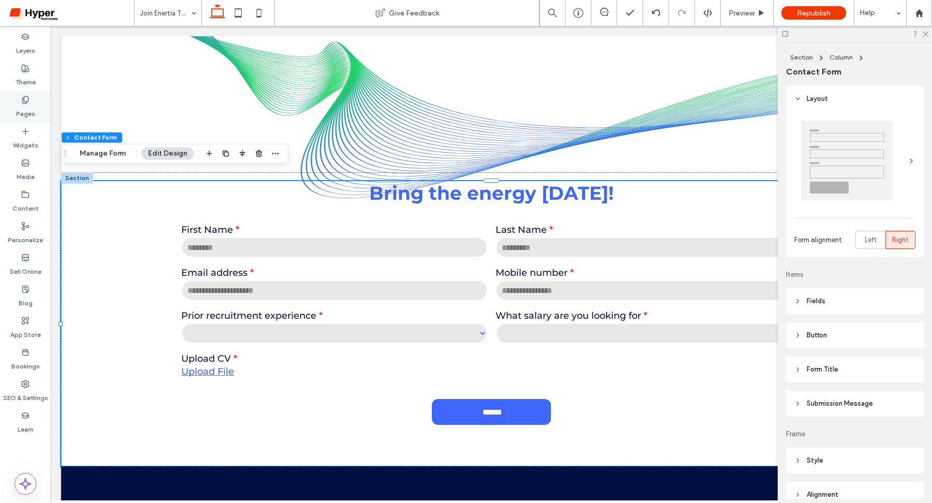
click at [26, 102] on use at bounding box center [25, 99] width 6 height 7
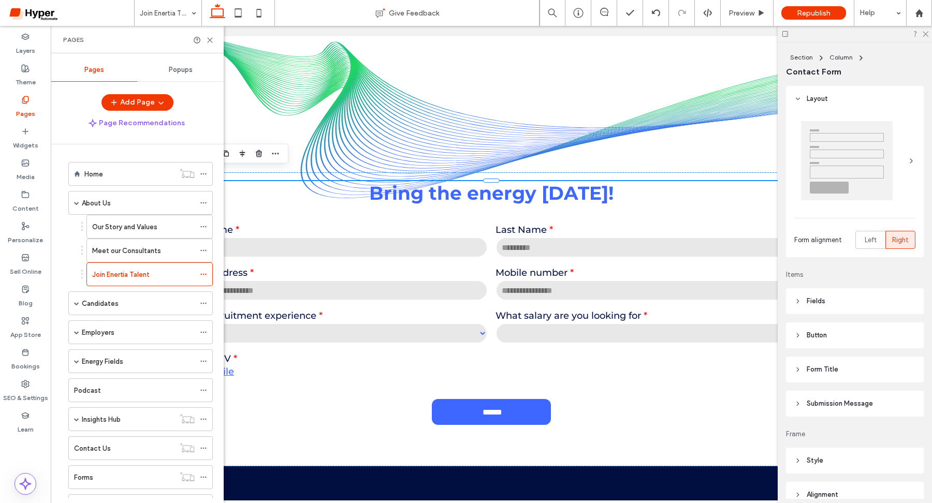
click at [21, 107] on label "Pages" at bounding box center [25, 111] width 19 height 15
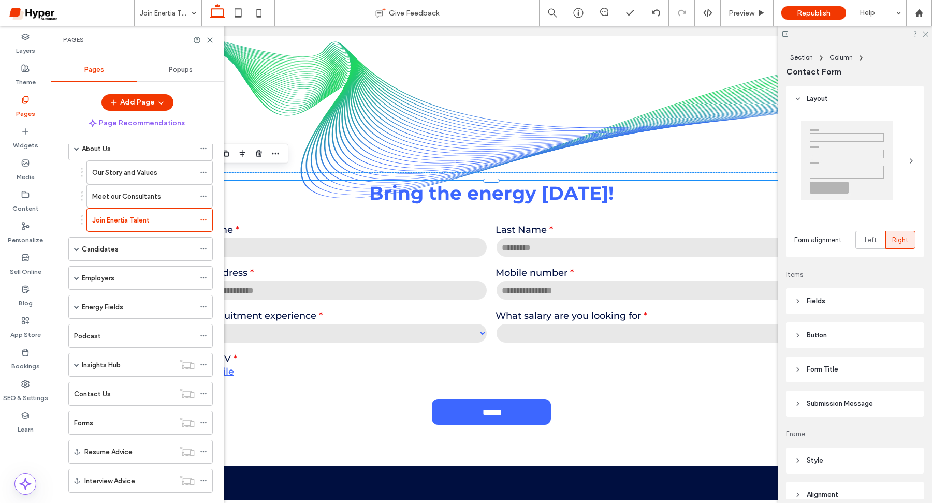
scroll to position [55, 0]
click at [145, 186] on div "Meet our Consultants" at bounding box center [143, 195] width 103 height 23
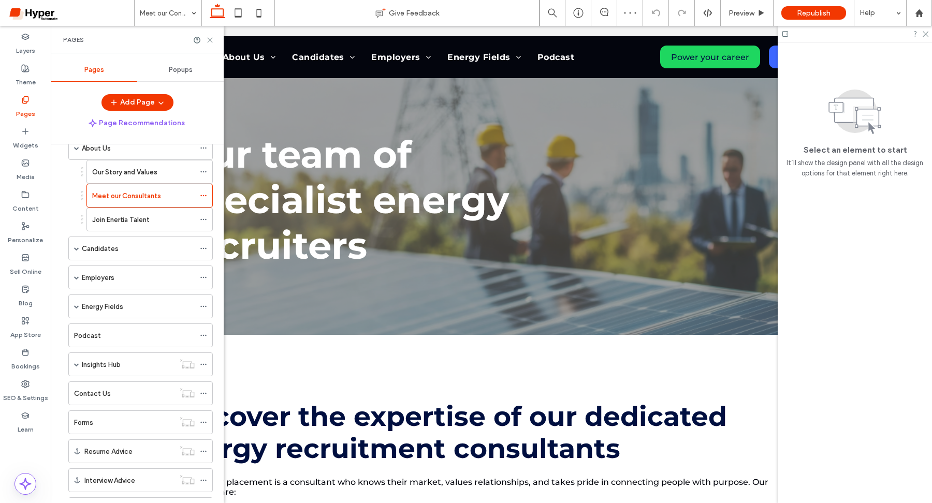
click at [210, 39] on use at bounding box center [210, 40] width 5 height 5
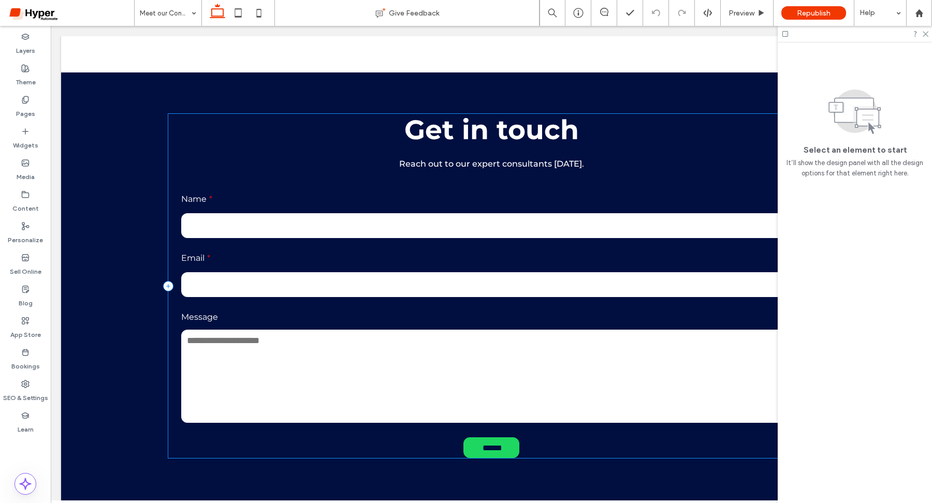
scroll to position [2198, 0]
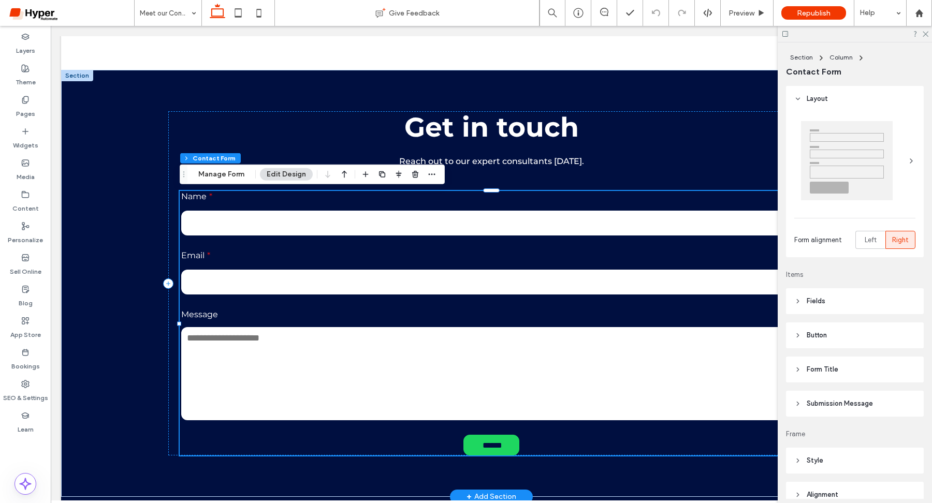
type input "*"
type input "***"
type input "**"
type input "*"
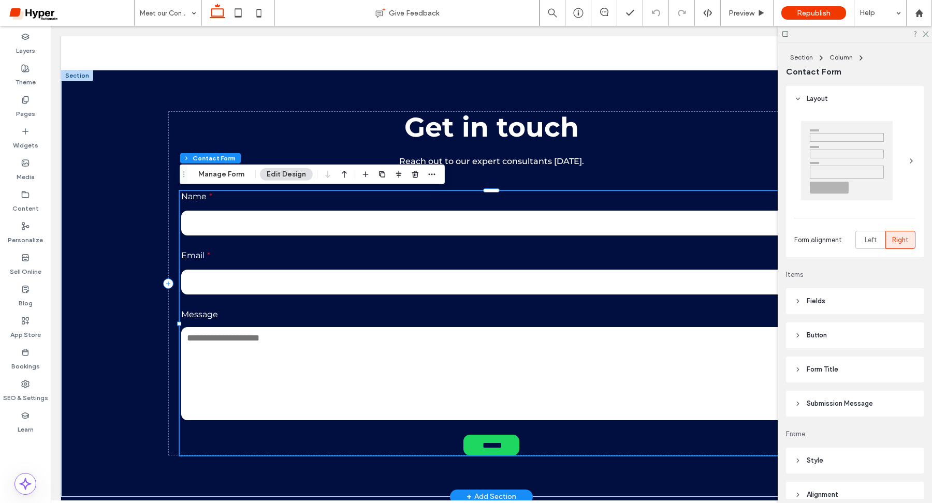
type input "***"
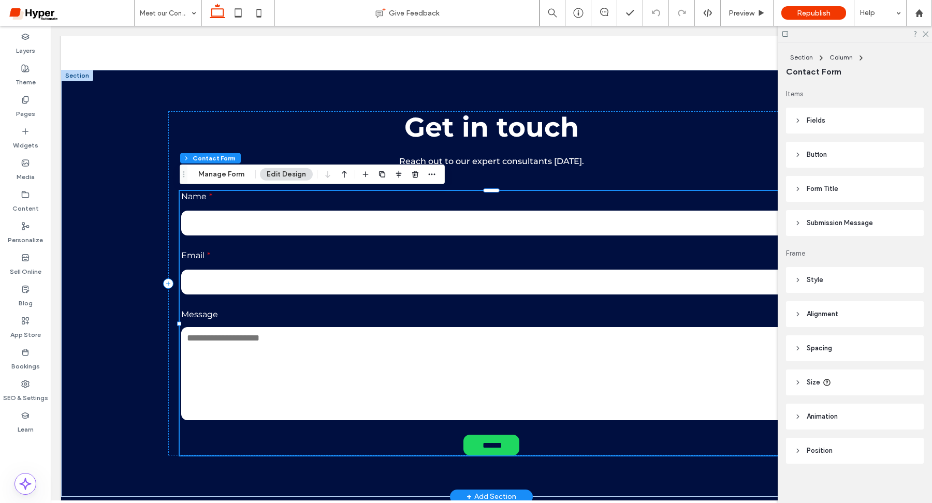
scroll to position [187, 0]
click at [228, 172] on button "Manage Form" at bounding box center [222, 174] width 60 height 12
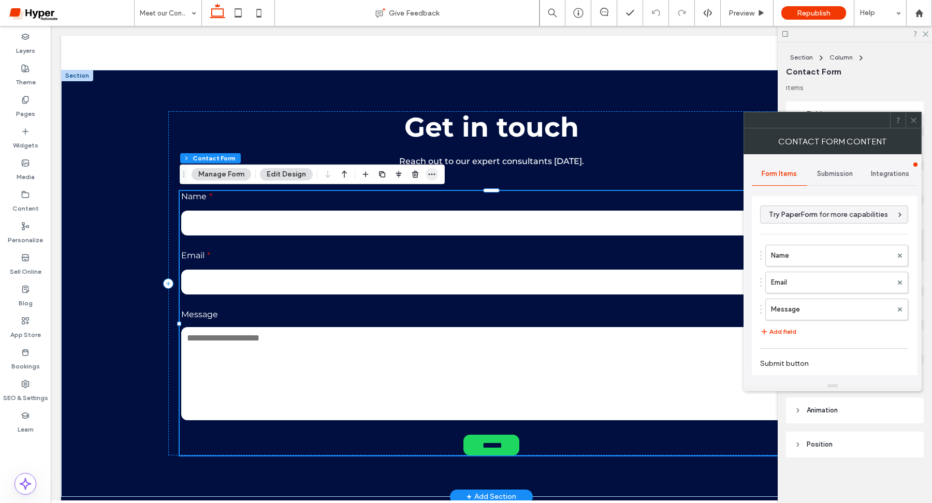
click at [429, 172] on icon "button" at bounding box center [432, 174] width 8 height 8
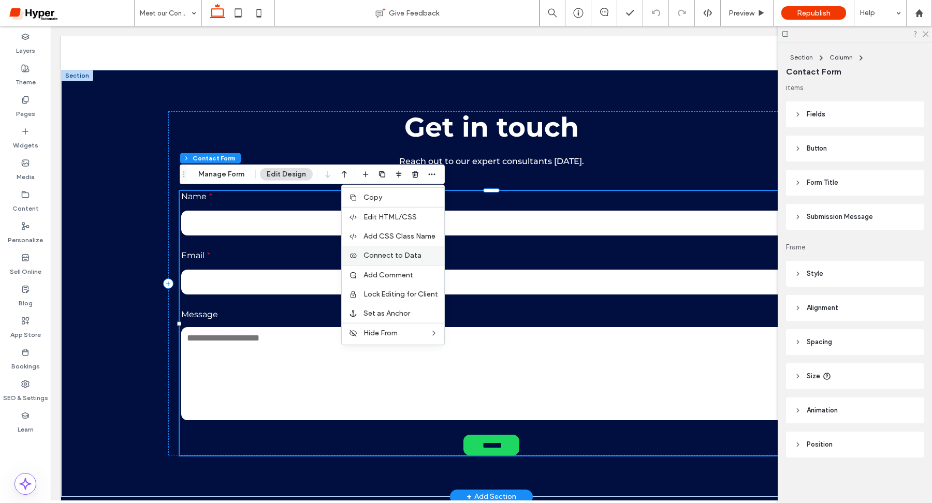
click at [410, 256] on span "Connect to Data" at bounding box center [393, 255] width 58 height 9
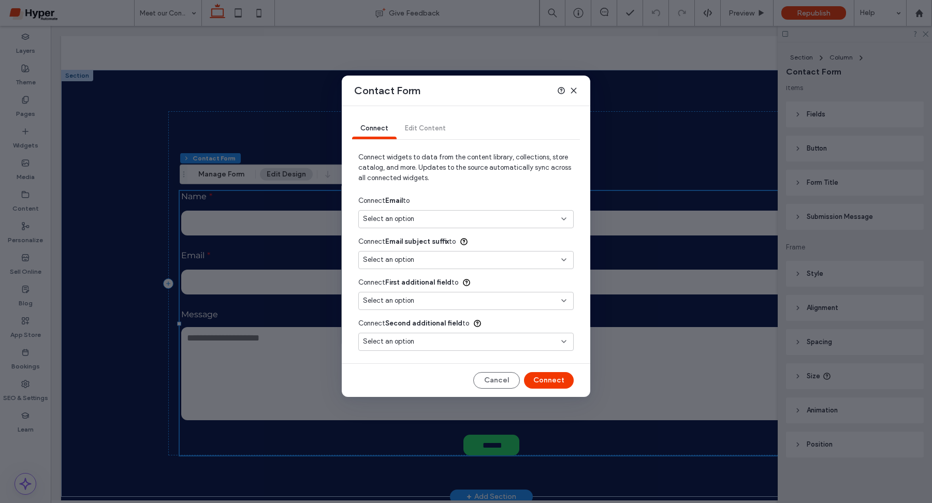
click at [462, 223] on div "Select an option" at bounding box center [460, 219] width 194 height 10
click at [481, 258] on span "[EMAIL_ADDRESS][DOMAIN_NAME]" at bounding box center [500, 256] width 129 height 10
type input "*"
type input "***"
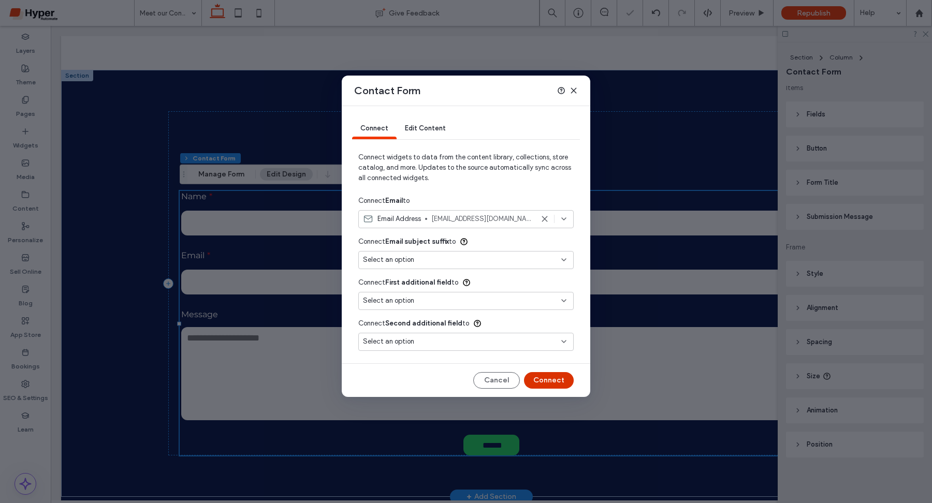
click at [553, 384] on button "Connect" at bounding box center [549, 380] width 50 height 17
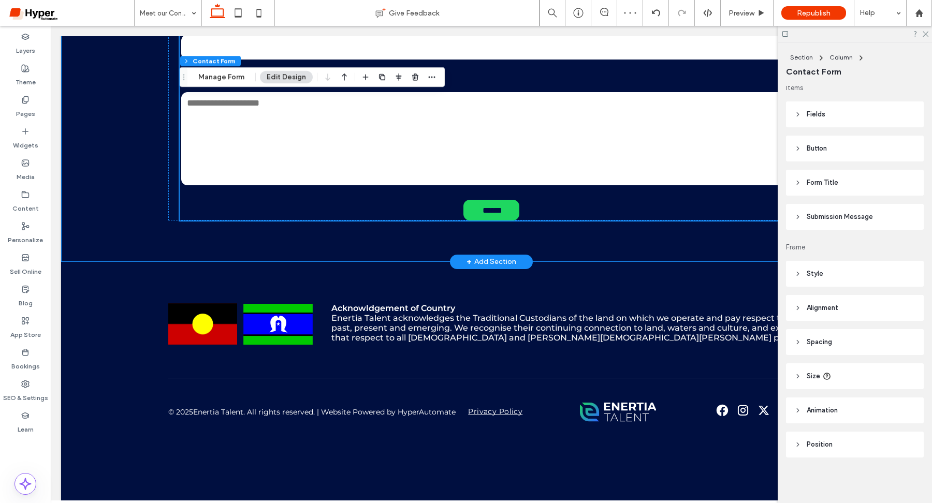
scroll to position [2193, 0]
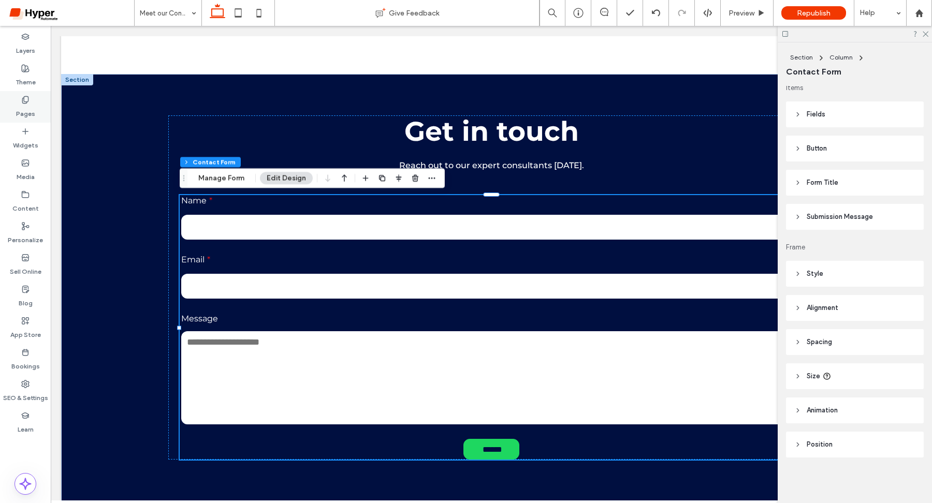
click at [31, 101] on div "Pages" at bounding box center [25, 107] width 51 height 32
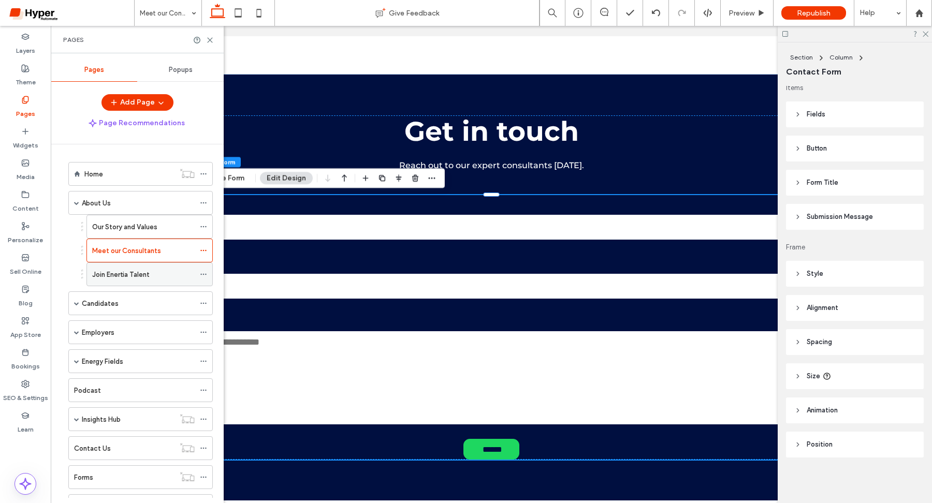
click at [132, 268] on div "Join Enertia Talent" at bounding box center [143, 274] width 103 height 23
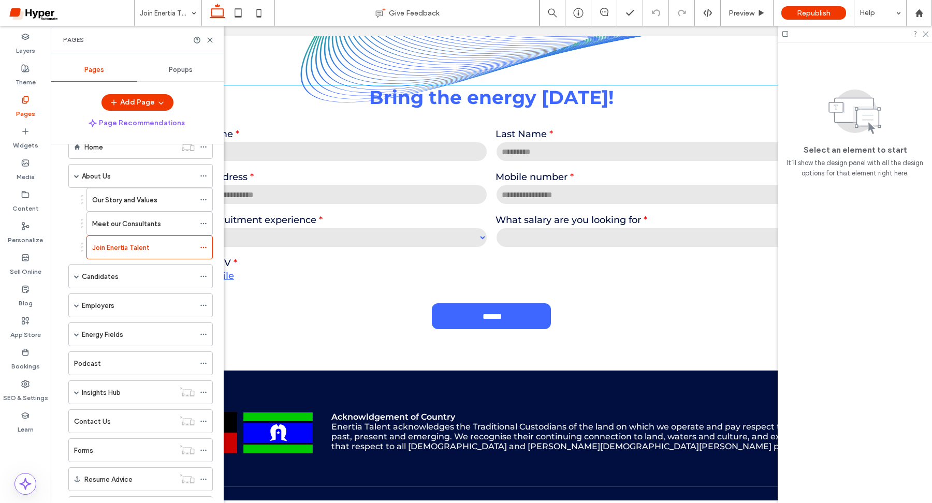
scroll to position [2228, 0]
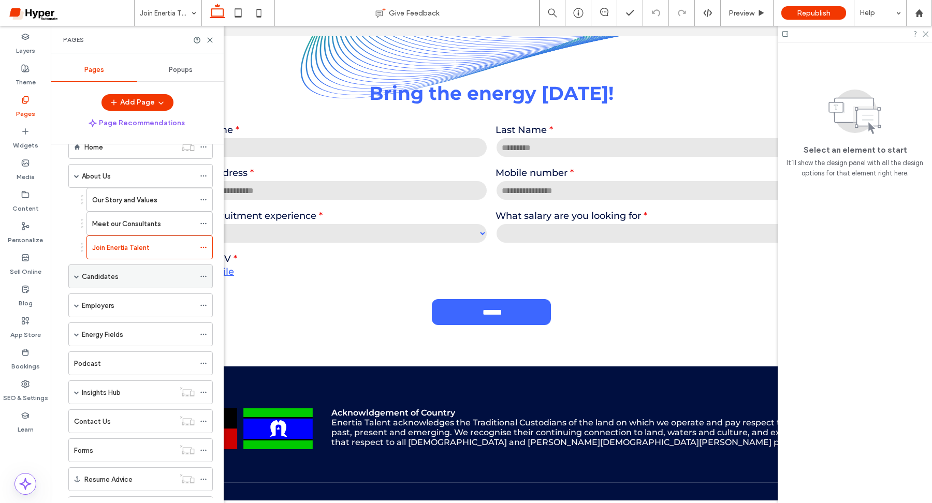
click at [131, 274] on div "Candidates" at bounding box center [138, 276] width 113 height 11
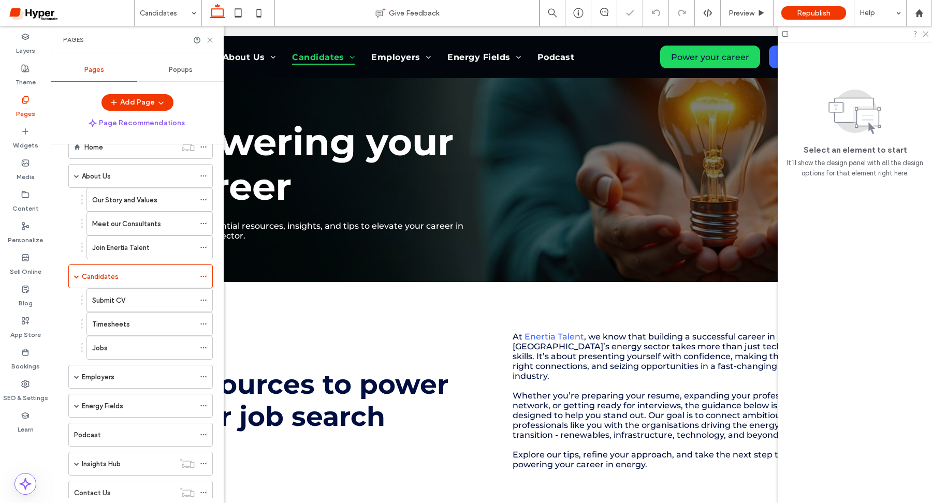
click at [212, 39] on icon at bounding box center [210, 40] width 8 height 8
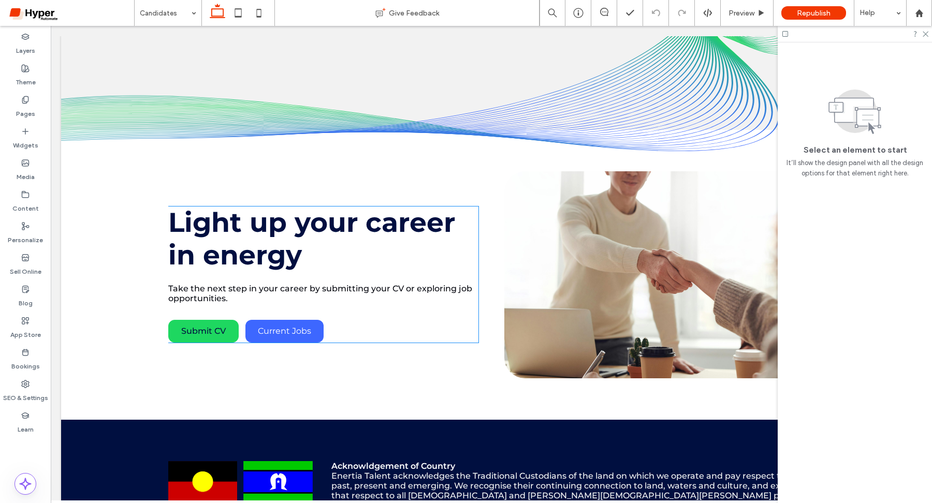
scroll to position [2940, 0]
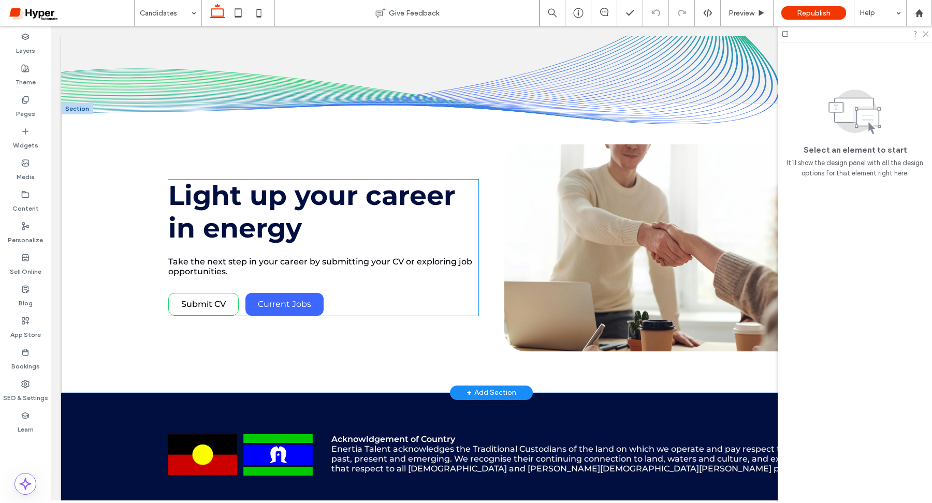
click at [222, 299] on span "Submit CV" at bounding box center [203, 304] width 45 height 10
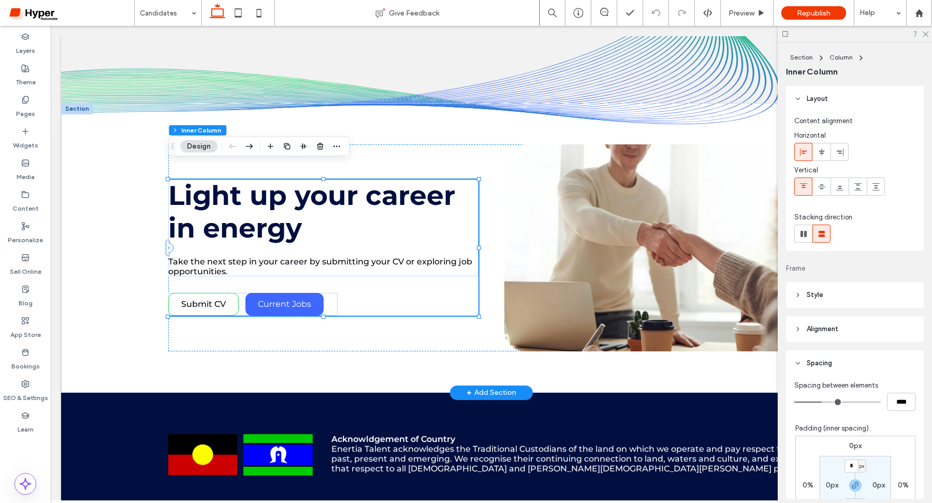
click at [222, 299] on span "Submit CV" at bounding box center [203, 304] width 45 height 10
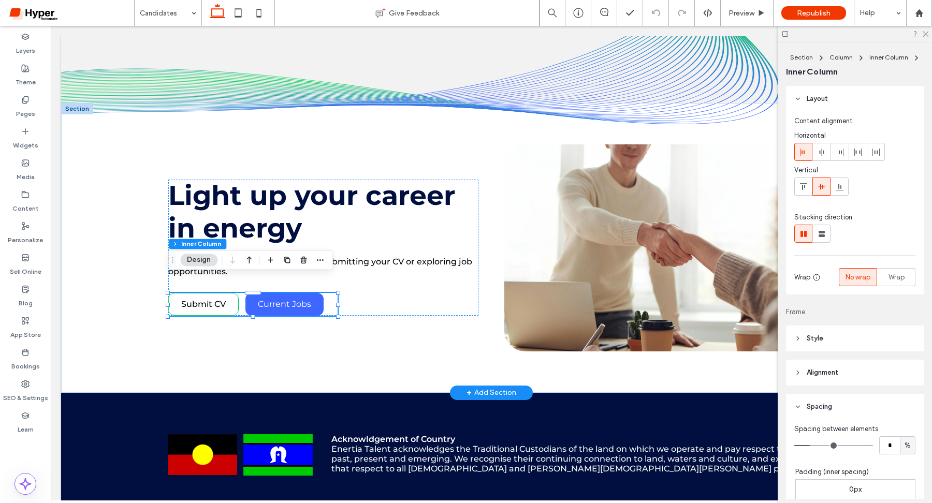
click at [209, 293] on link "Submit CV" at bounding box center [203, 304] width 70 height 23
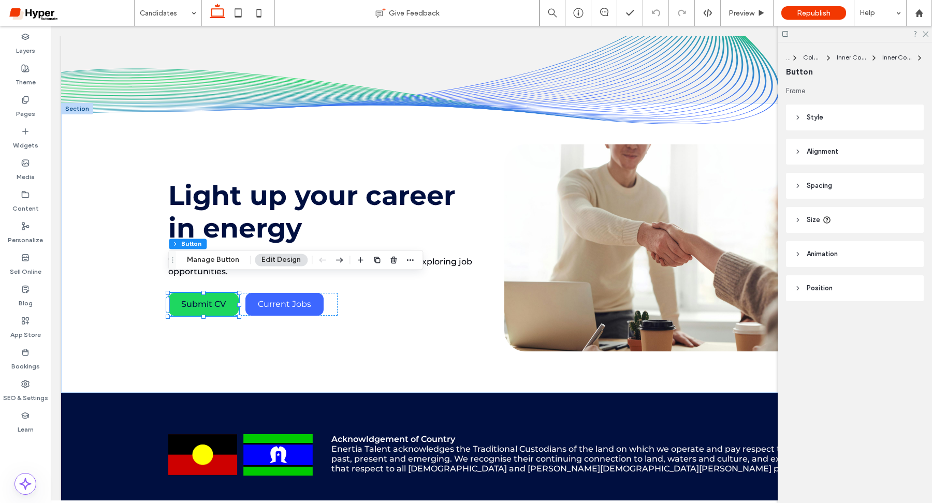
click at [215, 267] on div "Section Column Inner Column Inner Column Button Manage Button Edit Design" at bounding box center [295, 260] width 255 height 20
click at [219, 263] on button "Manage Button" at bounding box center [213, 260] width 66 height 12
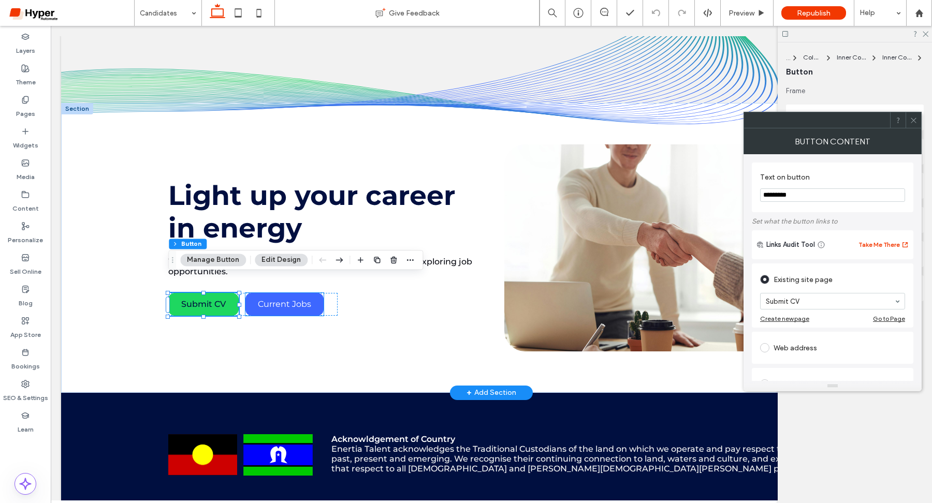
click at [286, 299] on span "Current Jobs" at bounding box center [284, 304] width 53 height 10
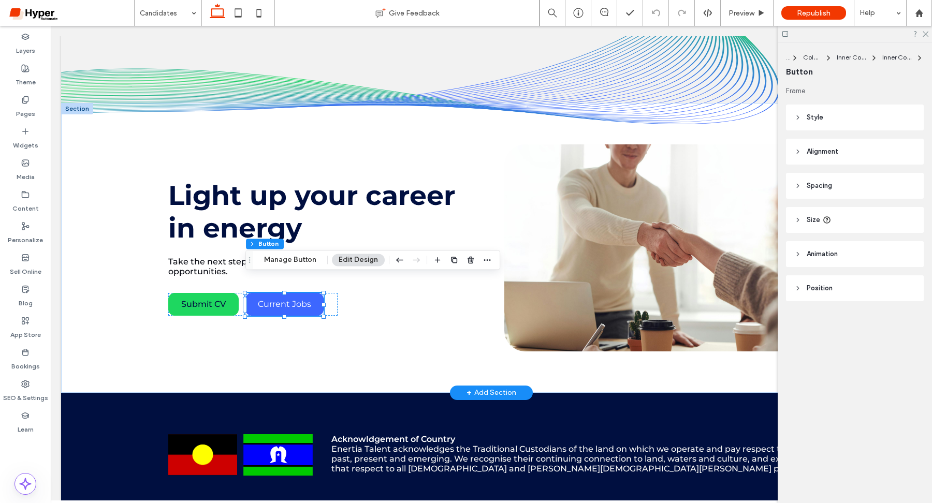
click at [286, 299] on span "Current Jobs" at bounding box center [284, 304] width 53 height 10
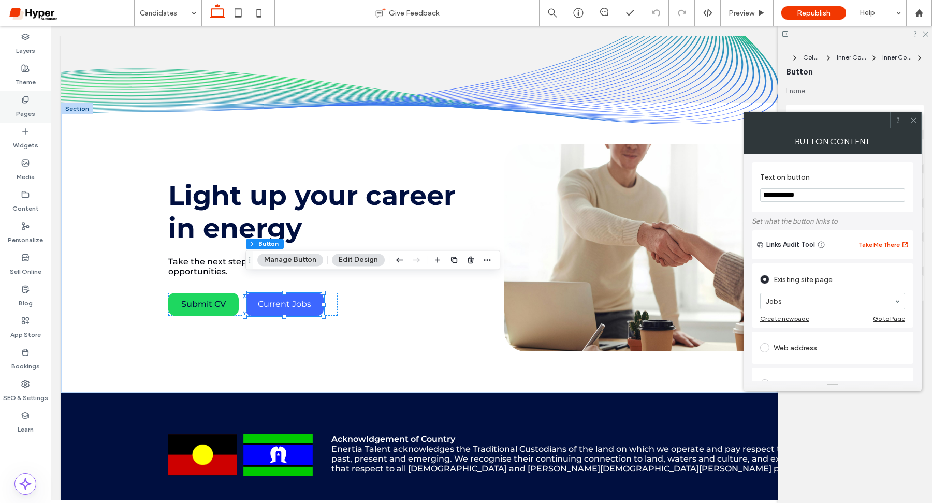
click at [20, 109] on label "Pages" at bounding box center [25, 111] width 19 height 15
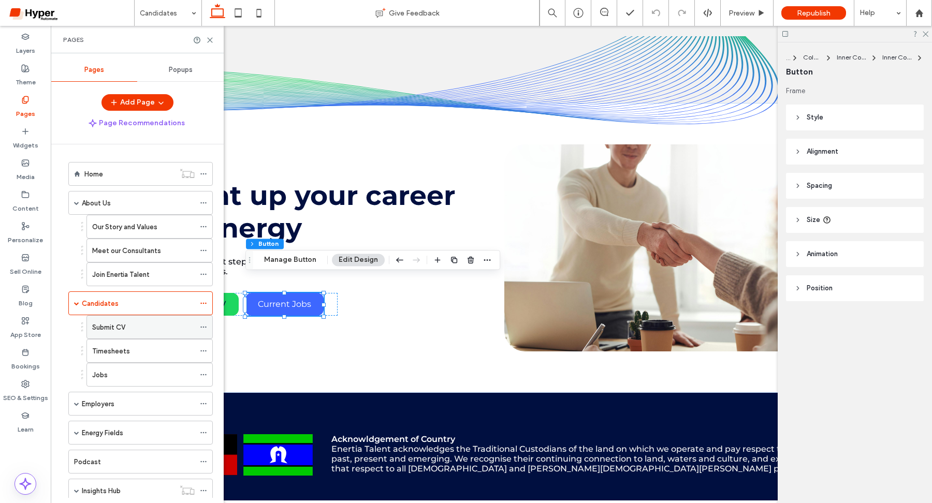
click at [124, 324] on label "Submit CV" at bounding box center [108, 328] width 33 height 18
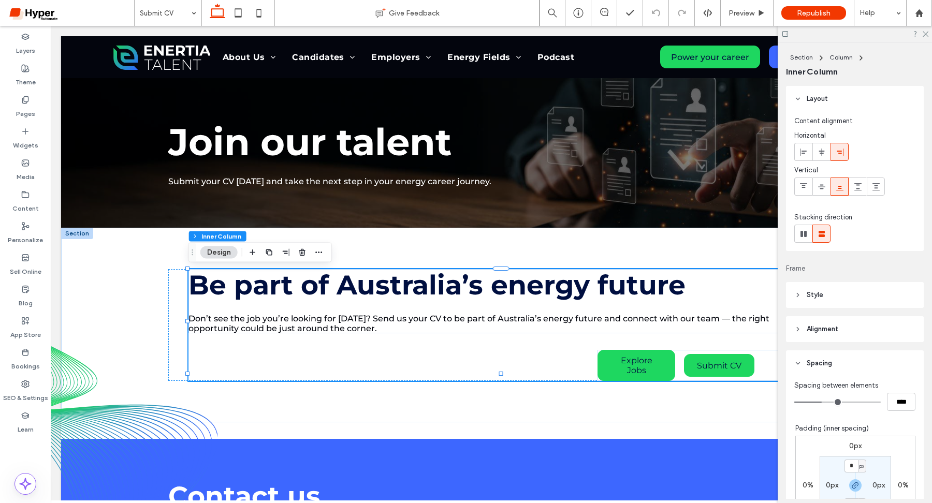
click at [926, 30] on div at bounding box center [855, 34] width 154 height 16
click at [926, 31] on icon at bounding box center [925, 33] width 7 height 7
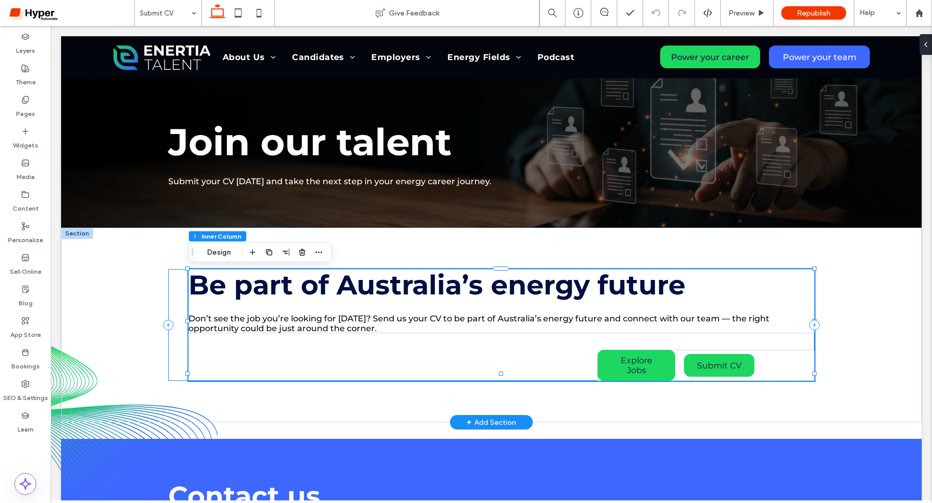
click at [181, 285] on div "Be part of Australia’s energy future Don’t see the job you’re looking for [DATE…" at bounding box center [491, 325] width 646 height 112
click at [180, 286] on div "Be part of Australia’s energy future Don’t see the job you’re looking for [DATE…" at bounding box center [491, 325] width 646 height 112
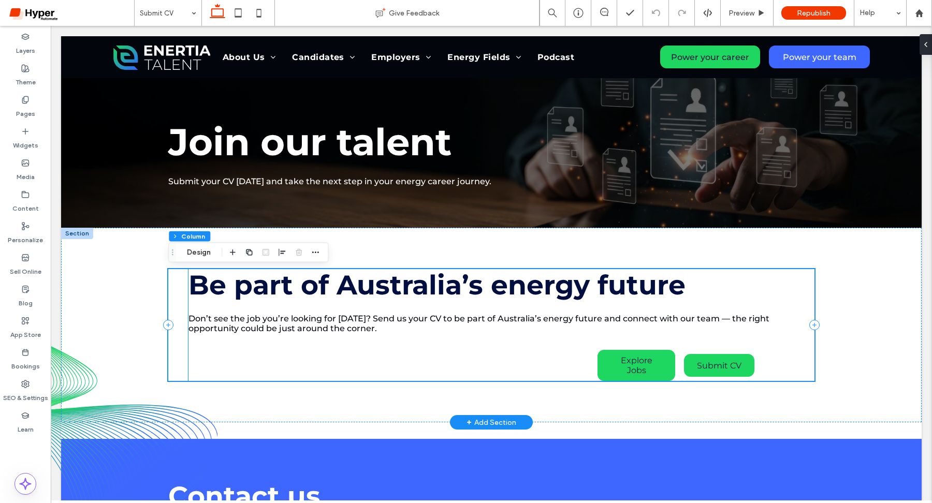
click at [199, 304] on div "Be part of Australia’s energy future Don’t see the job you’re looking for [DATE…" at bounding box center [502, 301] width 626 height 64
click at [192, 362] on div "Be part of Australia’s energy future Don’t see the job you’re looking for [DATE…" at bounding box center [502, 325] width 626 height 112
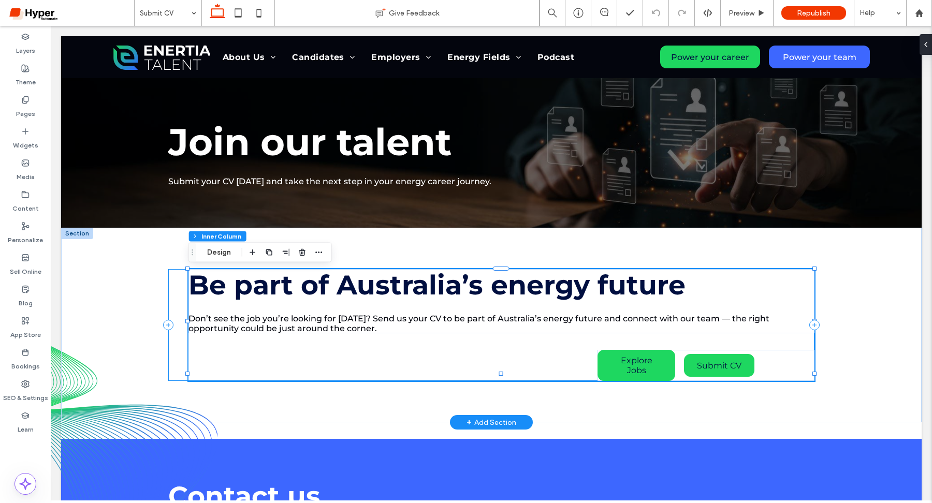
click at [178, 322] on div "Be part of Australia’s energy future Don’t see the job you’re looking for [DATE…" at bounding box center [491, 325] width 646 height 112
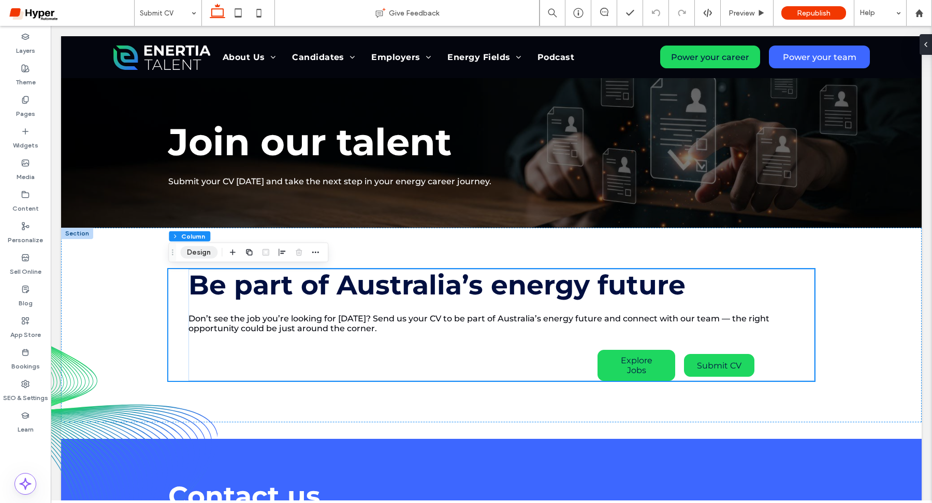
click at [203, 247] on button "Design" at bounding box center [198, 253] width 37 height 12
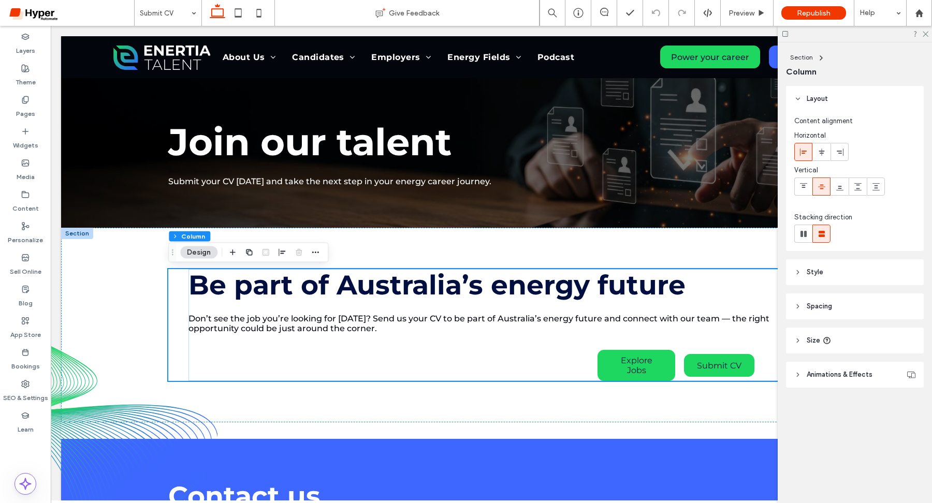
click at [819, 305] on span "Spacing" at bounding box center [819, 306] width 25 height 10
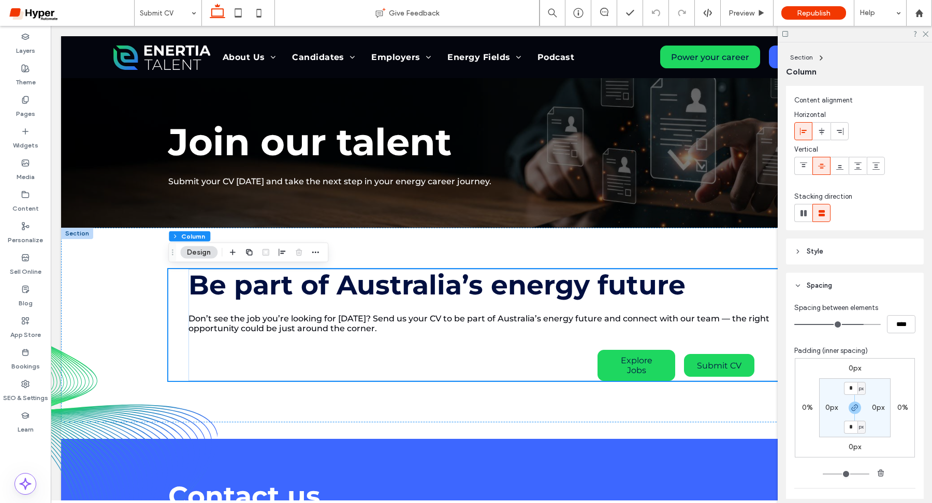
scroll to position [27, 0]
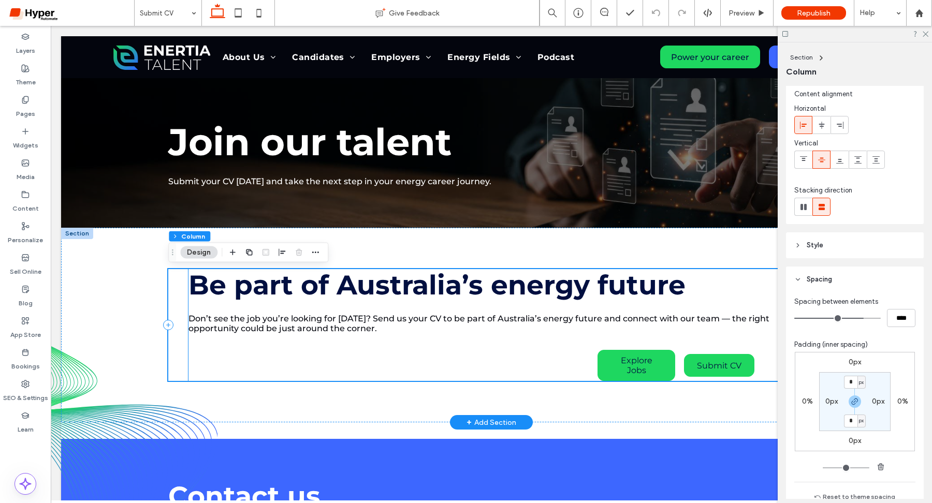
click at [330, 371] on div "Be part of Australia’s energy future Don’t see the job you’re looking for [DATE…" at bounding box center [502, 325] width 626 height 112
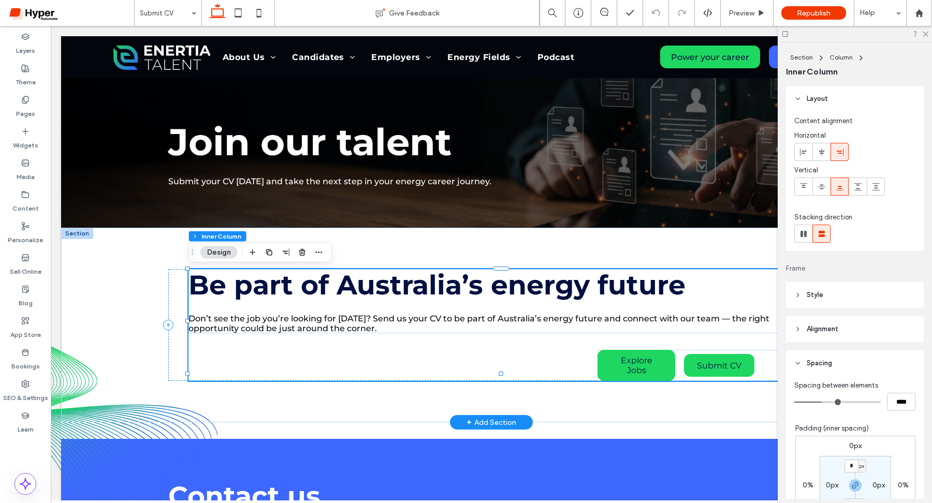
click at [226, 348] on div "Be part of Australia’s energy future Don’t see the job you’re looking for [DATE…" at bounding box center [502, 325] width 626 height 112
click at [172, 287] on div "Be part of Australia’s energy future Don’t see the job you’re looking for [DATE…" at bounding box center [491, 325] width 646 height 112
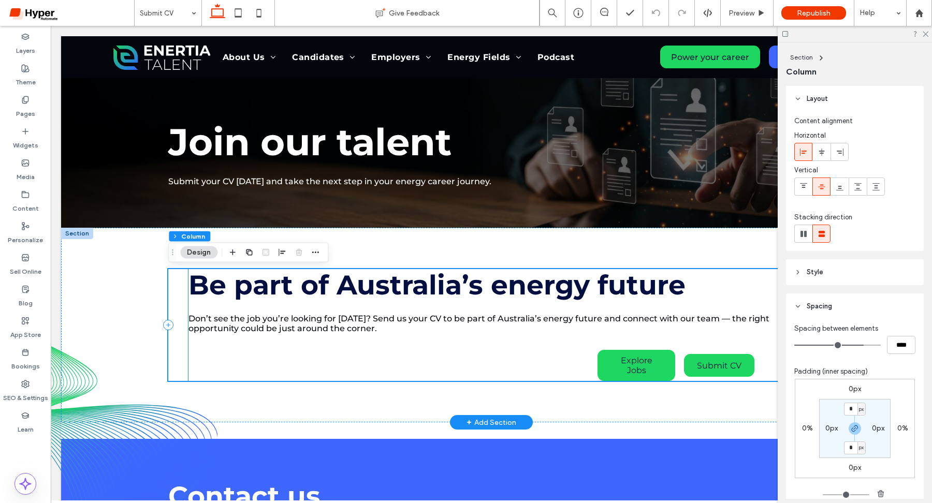
click at [189, 312] on div "Be part of Australia’s energy future Don’t see the job you’re looking for [DATE…" at bounding box center [502, 301] width 626 height 64
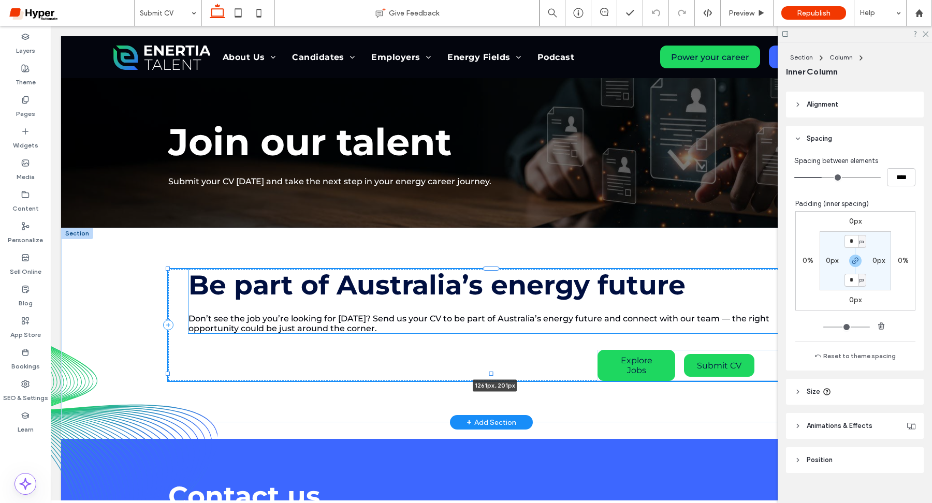
scroll to position [230, 0]
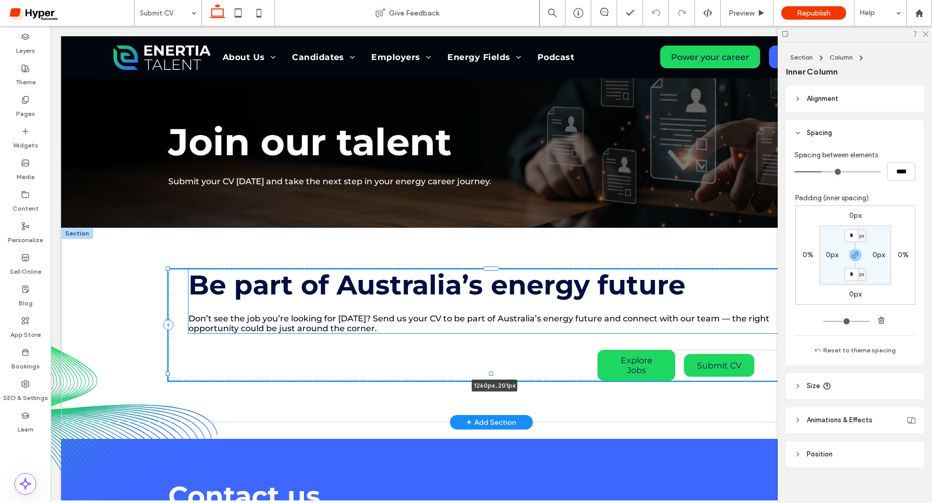
drag, startPoint x: 189, startPoint y: 322, endPoint x: 162, endPoint y: 322, distance: 26.4
click at [162, 322] on div "Be part of Australia’s energy future Don’t see the job you’re looking for [DATE…" at bounding box center [492, 325] width 746 height 195
type input "****"
click at [195, 309] on div "Be part of Australia’s energy future Don’t see the job you’re looking for [DATE…" at bounding box center [502, 301] width 626 height 64
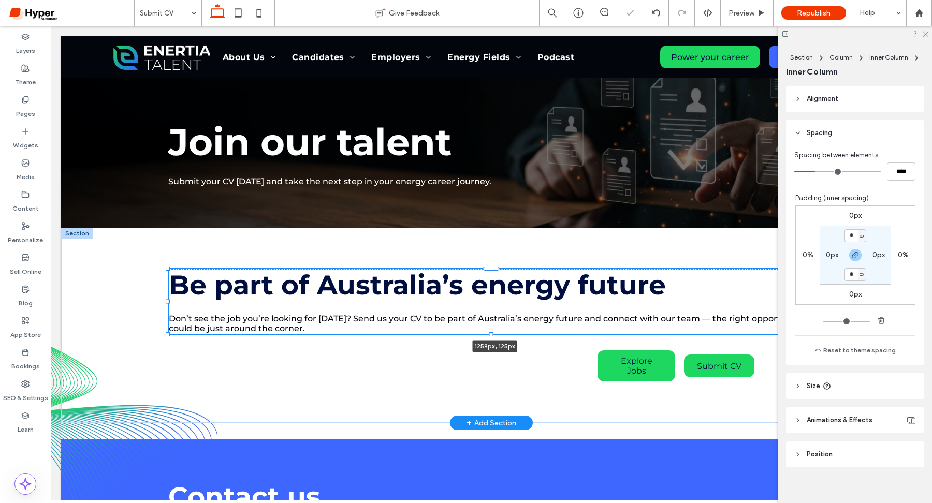
drag, startPoint x: 185, startPoint y: 300, endPoint x: 160, endPoint y: 300, distance: 25.4
click at [160, 300] on div "Be part of Australia’s energy future Don’t see the job you’re looking for [DATE…" at bounding box center [492, 325] width 746 height 195
type input "****"
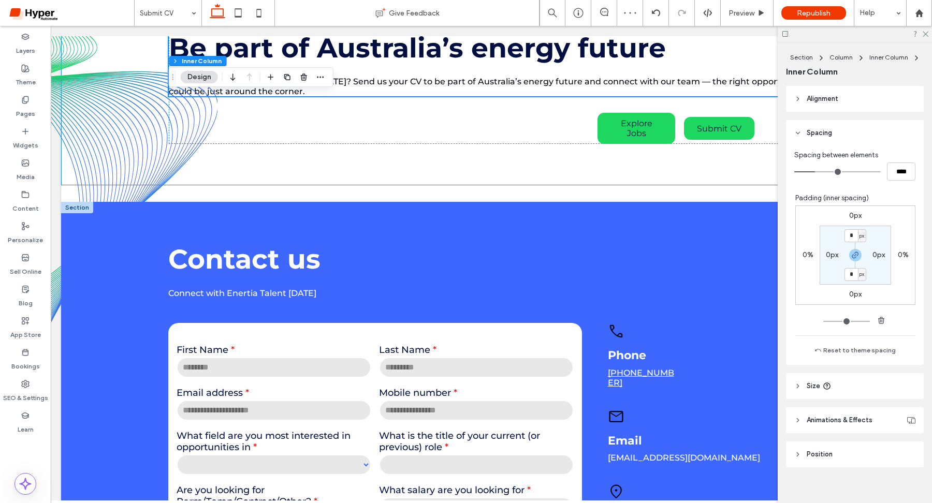
scroll to position [211, 0]
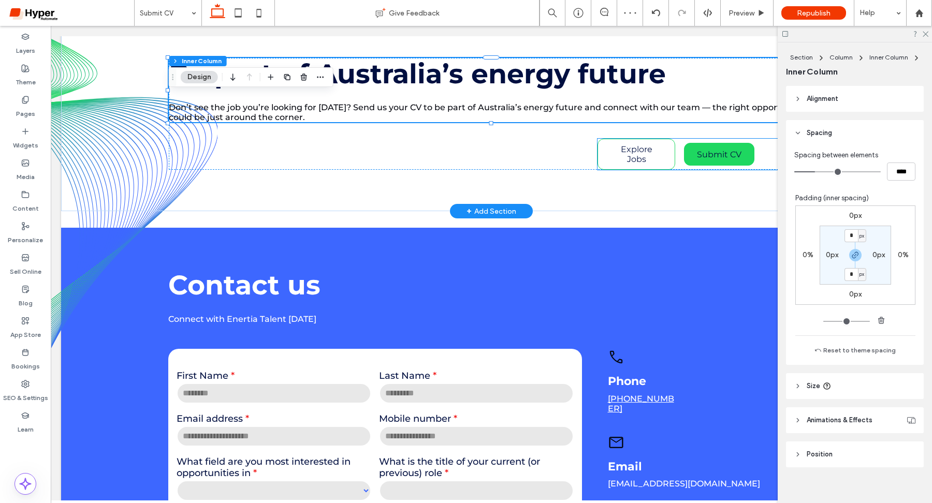
click at [627, 155] on span "Explore Jobs" at bounding box center [637, 155] width 52 height 20
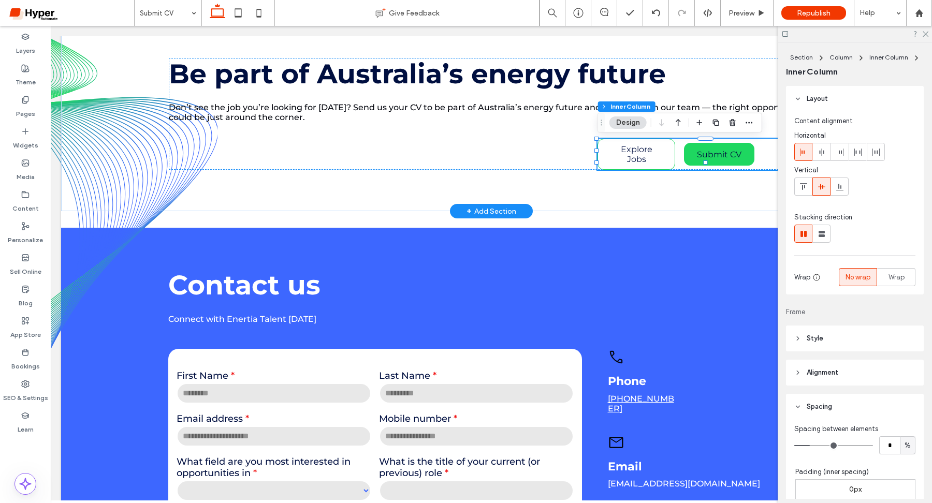
click at [627, 155] on span "Explore Jobs" at bounding box center [637, 155] width 52 height 20
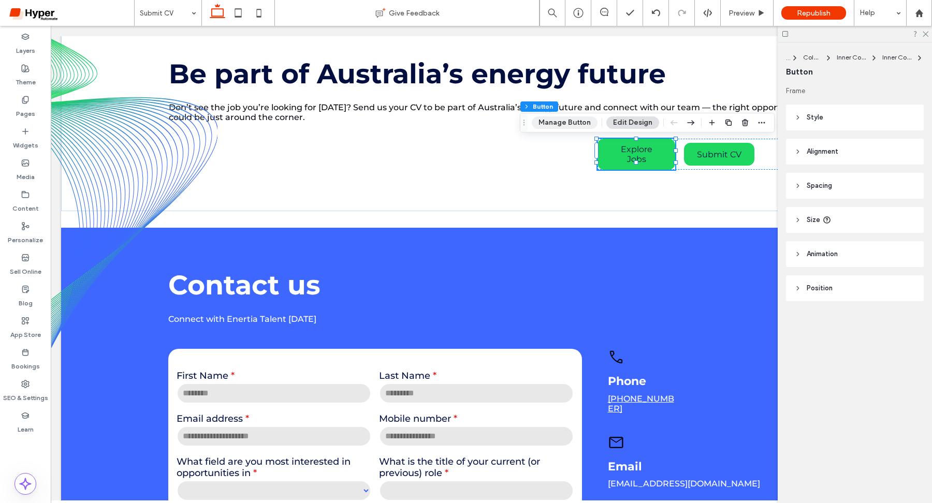
click at [550, 121] on button "Manage Button" at bounding box center [565, 123] width 66 height 12
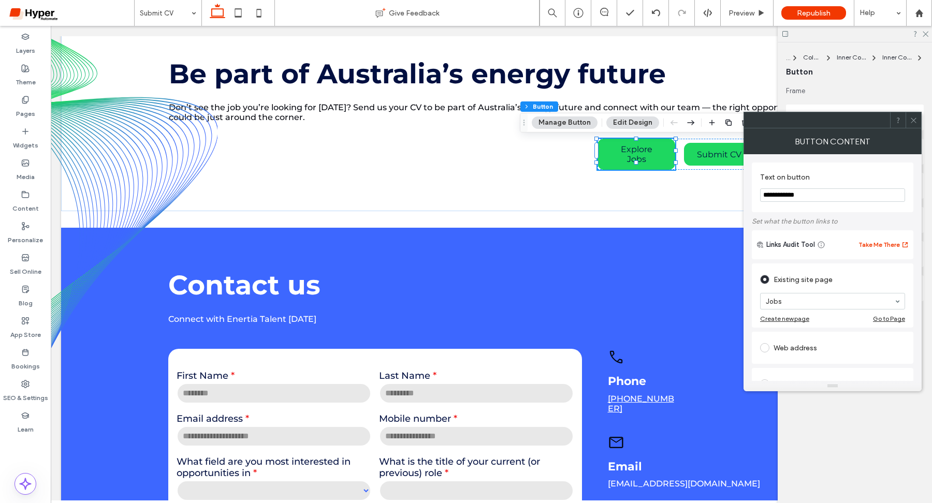
click at [710, 131] on div at bounding box center [712, 122] width 12 height 19
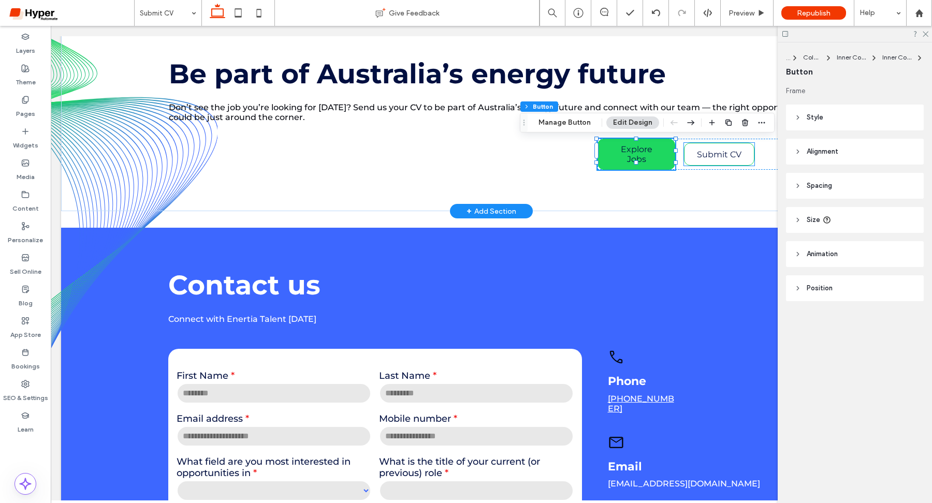
click at [708, 150] on span "Submit CV" at bounding box center [719, 155] width 45 height 10
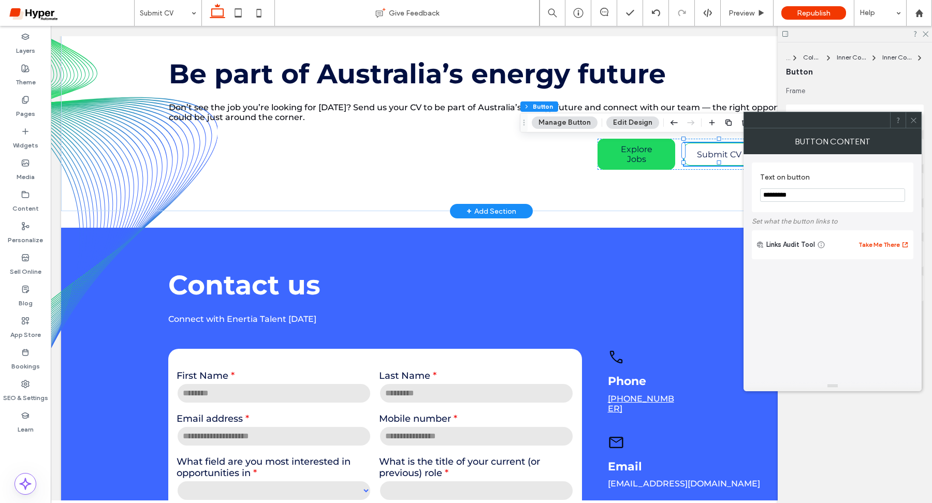
click at [708, 150] on span "Submit CV" at bounding box center [719, 155] width 45 height 10
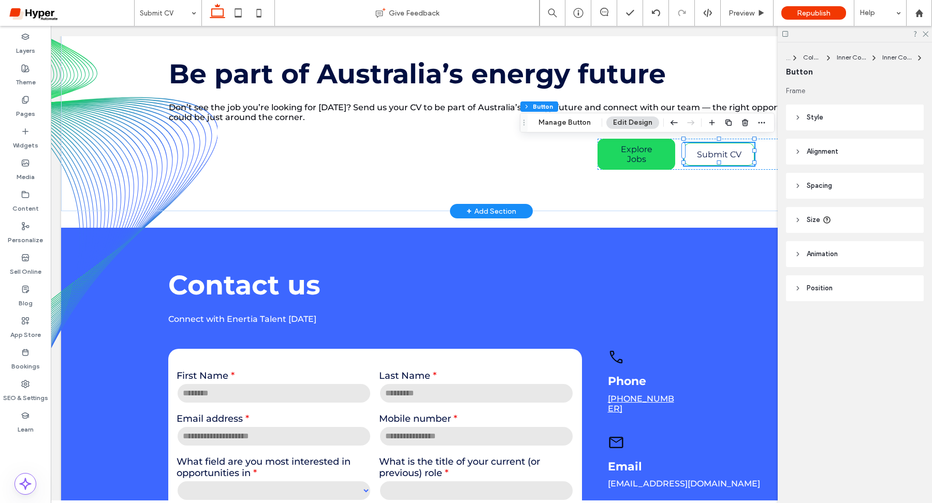
click at [717, 153] on span "Submit CV" at bounding box center [719, 155] width 45 height 10
type input "*"
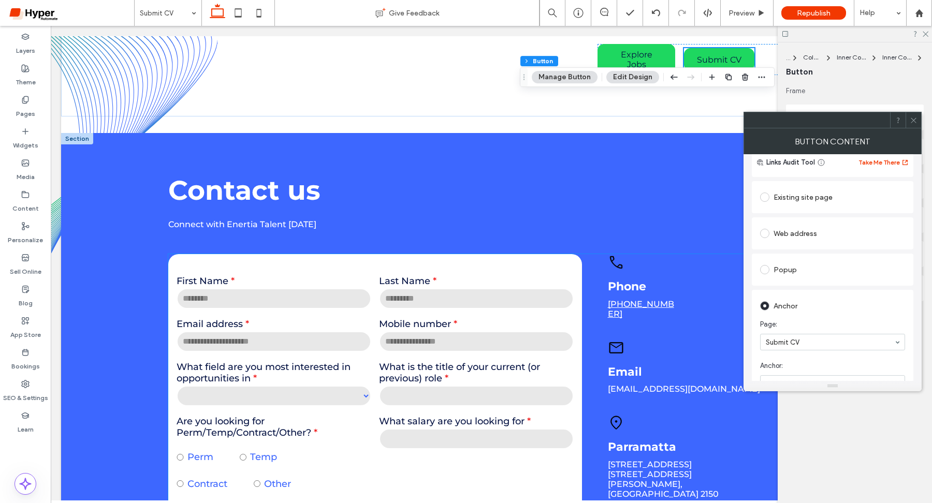
scroll to position [306, 0]
click at [422, 305] on div "Last Name" at bounding box center [476, 292] width 203 height 43
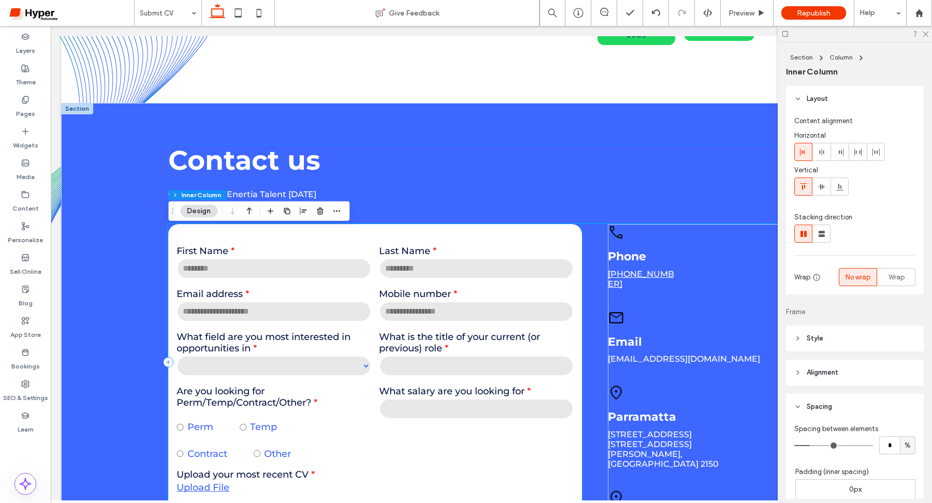
scroll to position [343, 0]
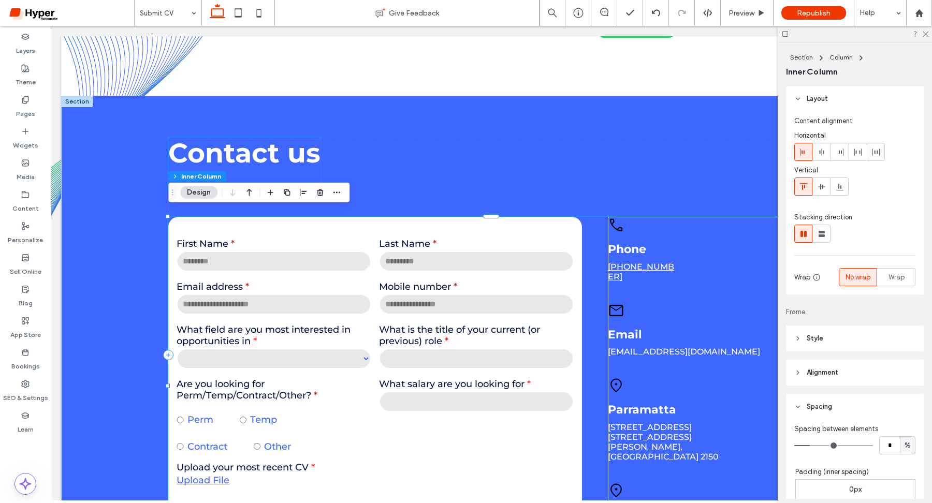
click at [281, 152] on strong "Contact us" at bounding box center [244, 153] width 152 height 33
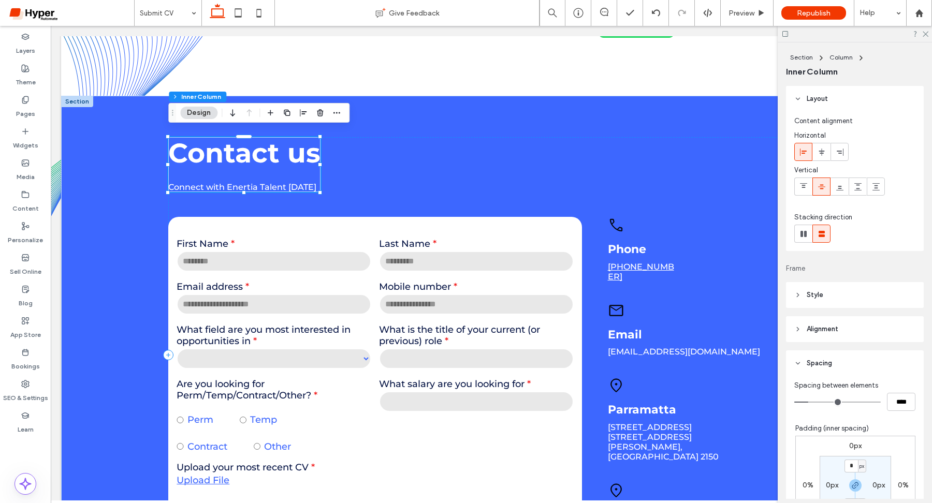
click at [281, 152] on strong "Contact us" at bounding box center [244, 153] width 152 height 33
click at [281, 152] on div "Contact us" at bounding box center [244, 153] width 152 height 32
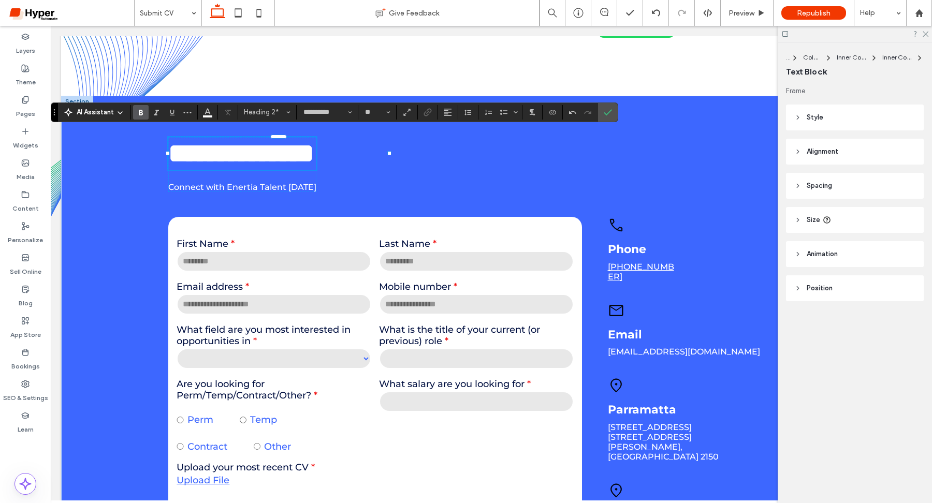
click at [296, 153] on span "**********" at bounding box center [241, 153] width 146 height 27
click at [278, 184] on span "Connect with Enertia Talent [DATE]" at bounding box center [242, 187] width 148 height 10
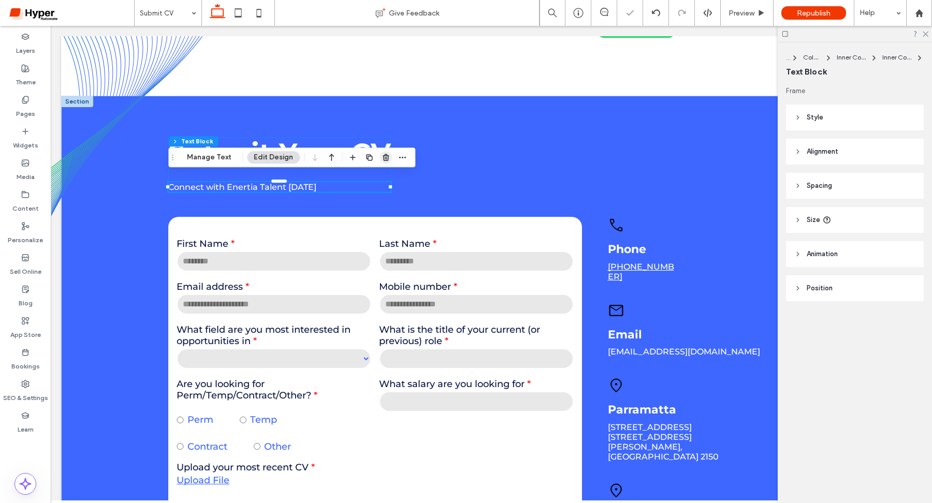
click at [385, 158] on icon "button" at bounding box center [386, 157] width 8 height 8
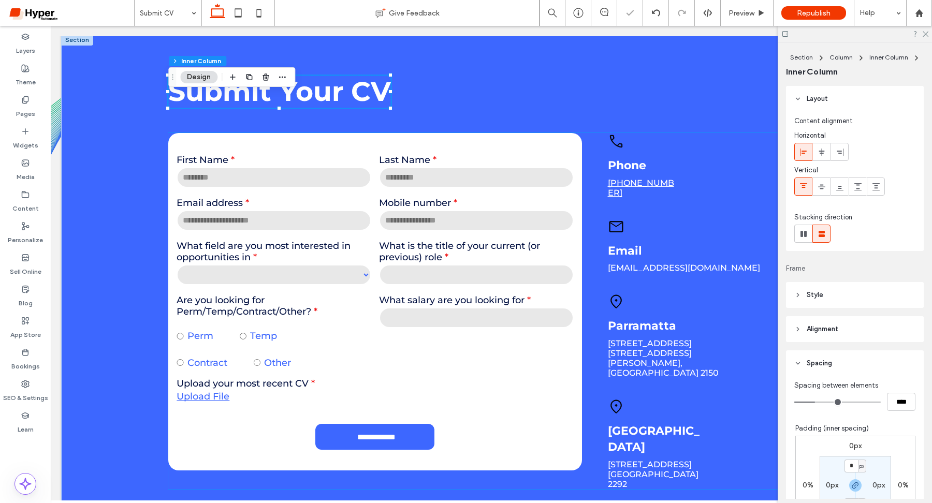
scroll to position [406, 0]
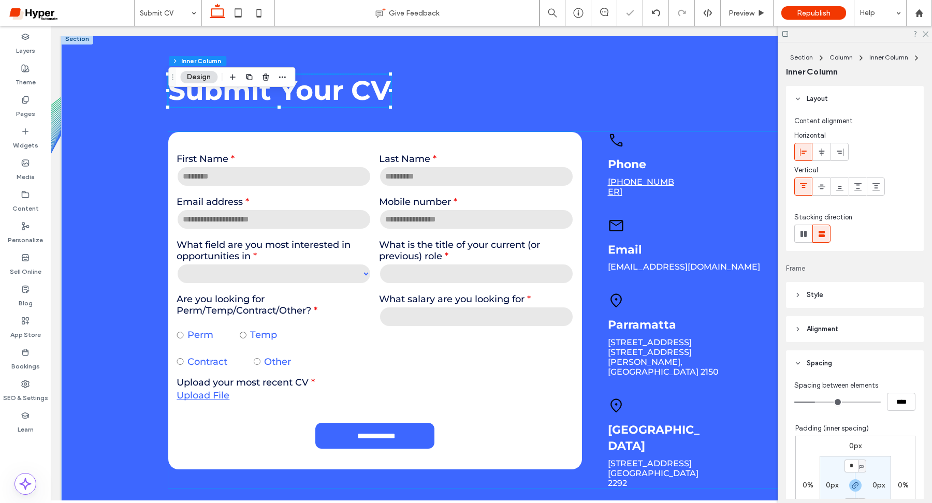
click at [619, 218] on icon at bounding box center [616, 226] width 17 height 17
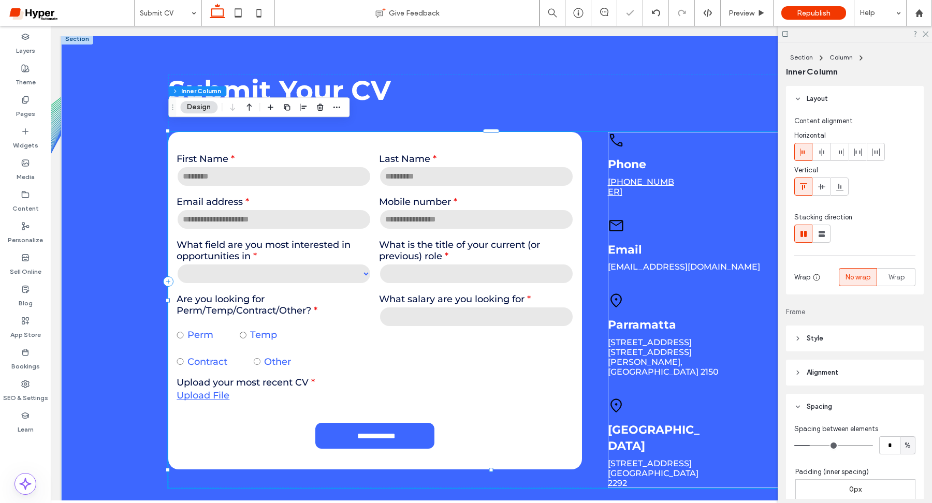
click at [619, 218] on icon at bounding box center [616, 226] width 17 height 17
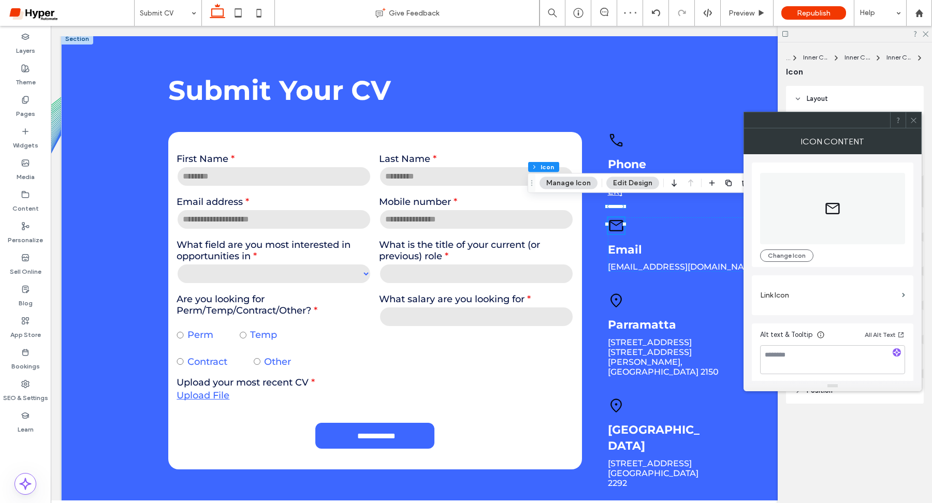
click at [619, 218] on icon at bounding box center [616, 226] width 17 height 17
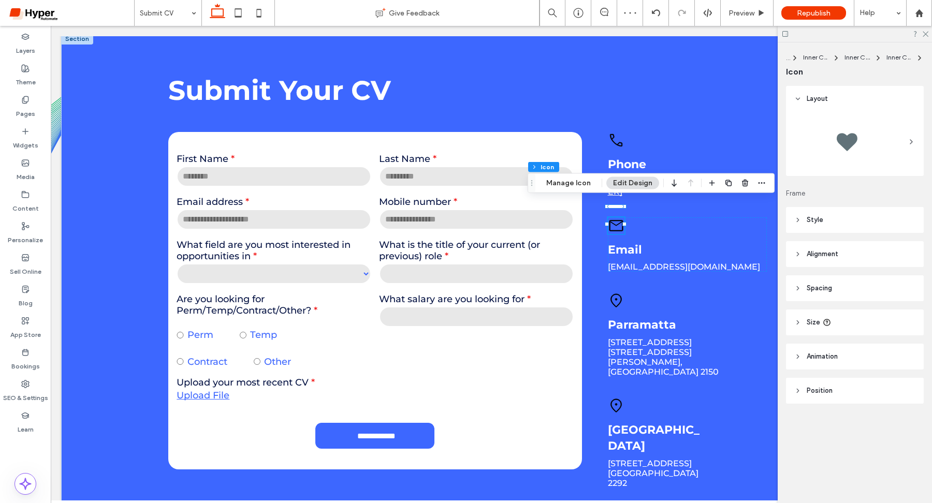
click at [619, 218] on icon at bounding box center [616, 226] width 17 height 17
click at [621, 182] on button "Edit Design" at bounding box center [633, 183] width 53 height 12
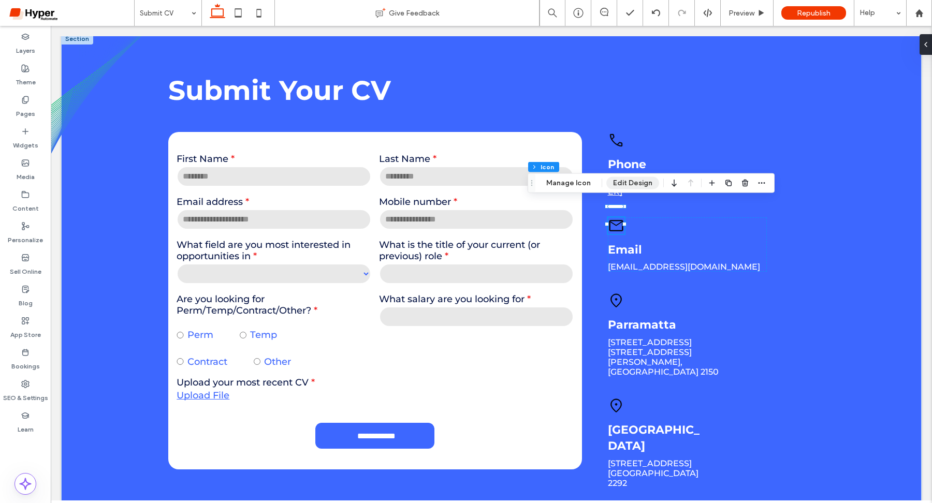
click at [639, 182] on button "Edit Design" at bounding box center [633, 183] width 53 height 12
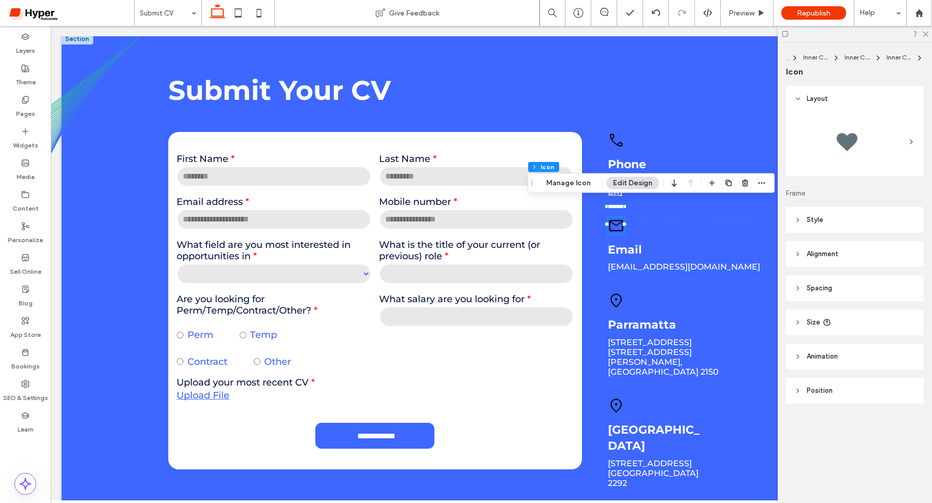
click at [836, 216] on header "Style" at bounding box center [855, 220] width 138 height 26
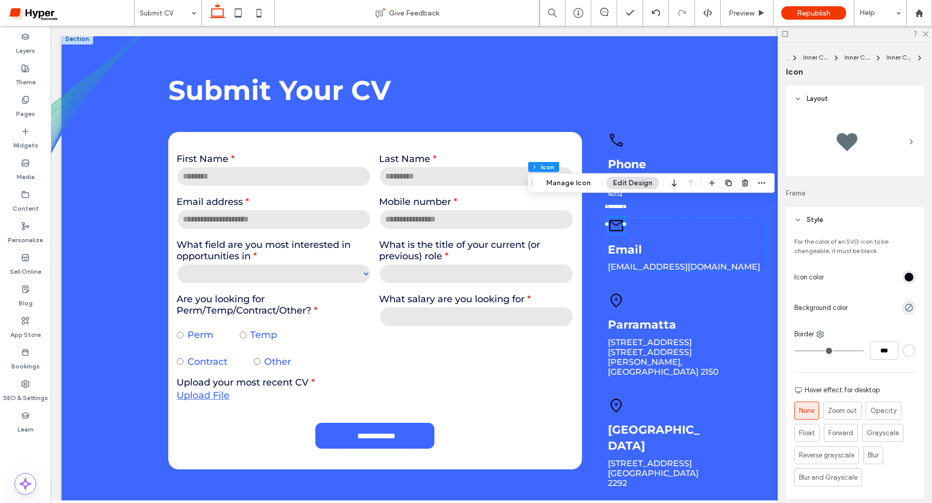
click at [906, 282] on div "rgb(3, 5, 13)" at bounding box center [909, 277] width 13 height 13
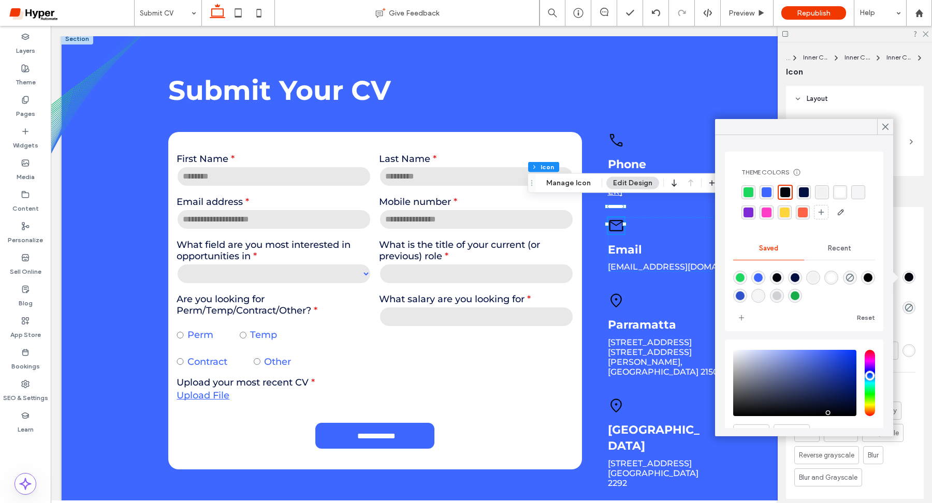
click at [840, 192] on div "rgba(255, 255, 255, 1)" at bounding box center [840, 192] width 10 height 10
click at [887, 126] on icon at bounding box center [885, 126] width 9 height 9
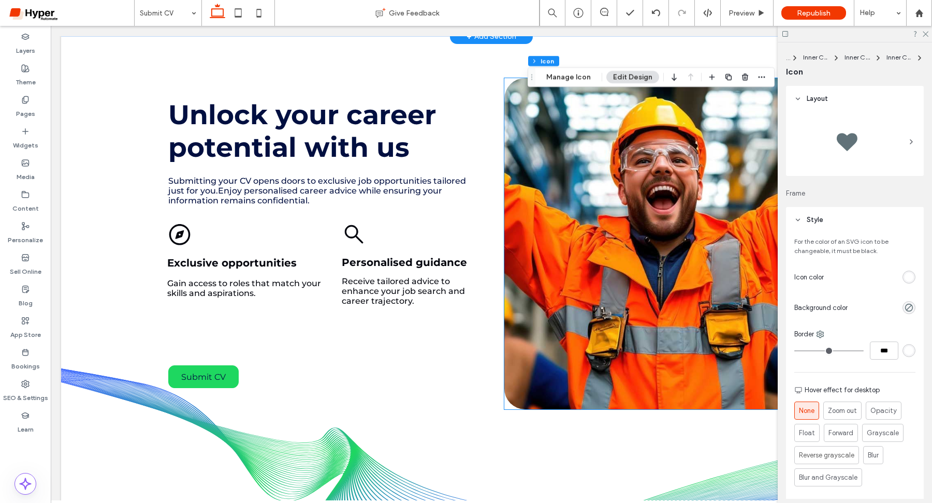
scroll to position [901, 0]
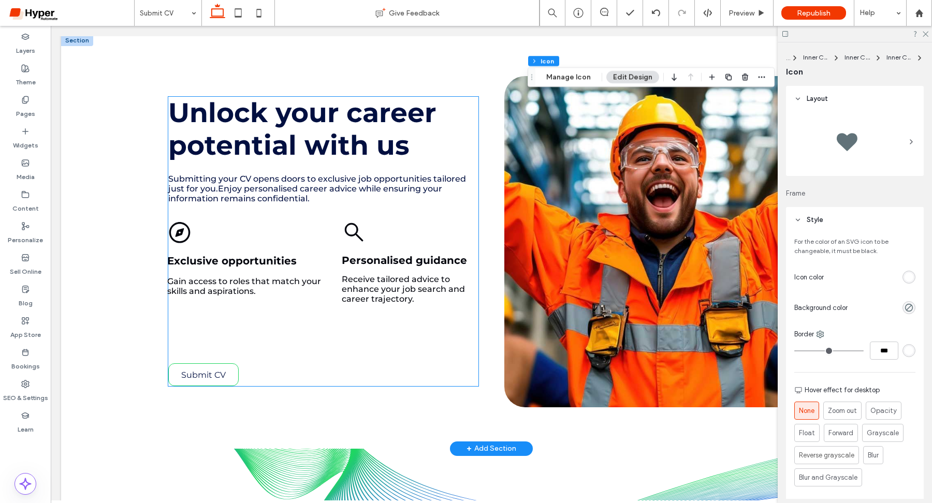
click at [202, 370] on span "Submit CV" at bounding box center [203, 375] width 45 height 10
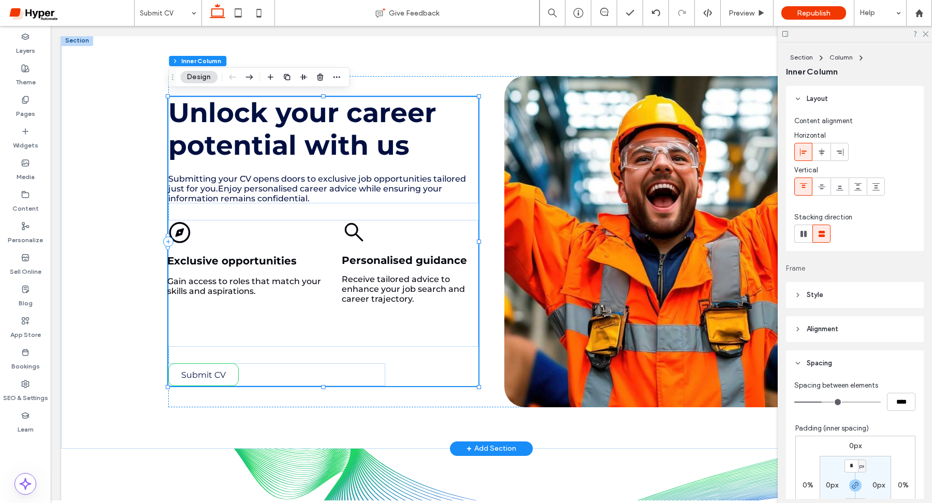
click at [202, 370] on span "Submit CV" at bounding box center [203, 375] width 45 height 10
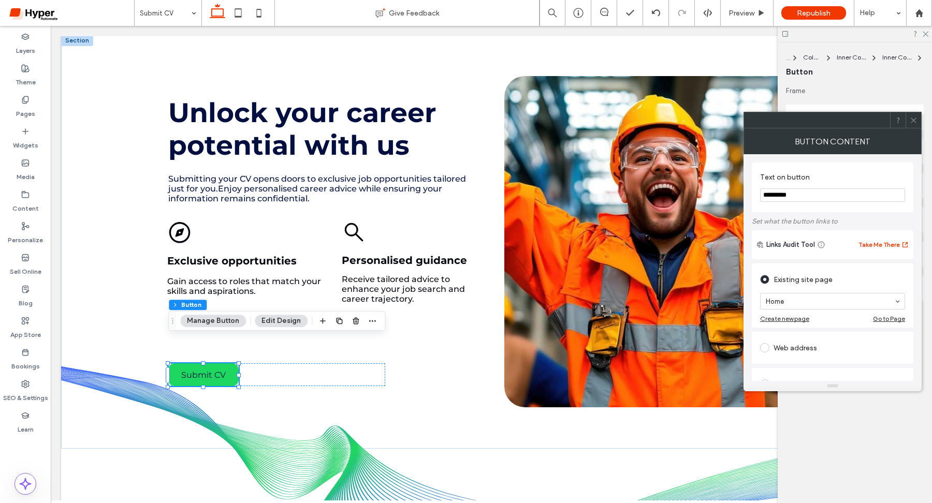
click at [219, 325] on button "Manage Button" at bounding box center [213, 321] width 66 height 12
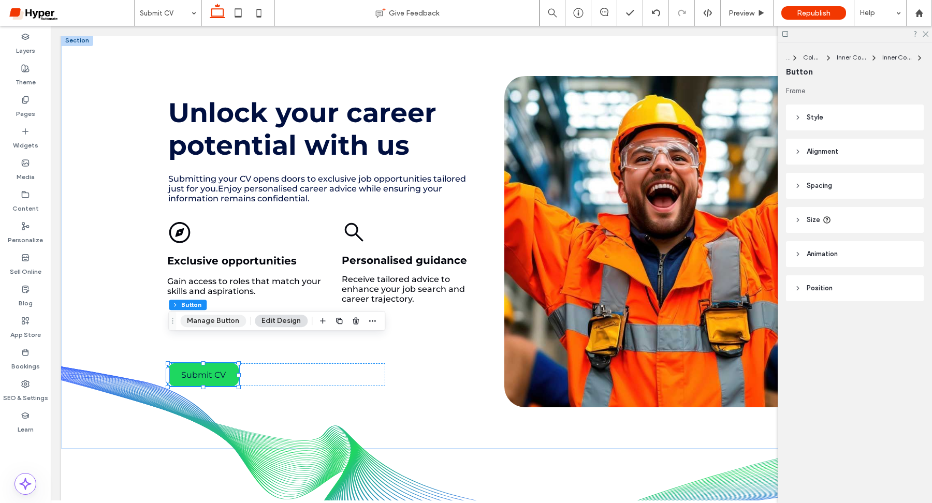
click at [222, 322] on button "Manage Button" at bounding box center [213, 321] width 66 height 12
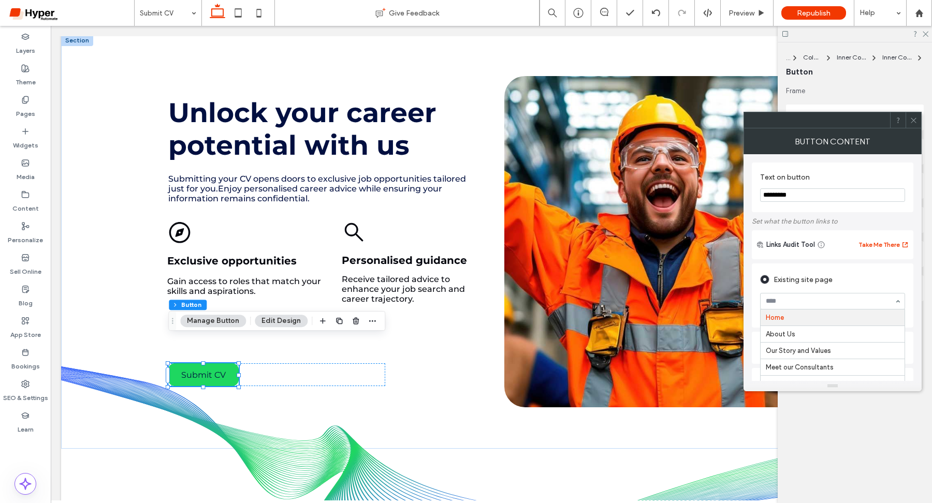
click at [914, 119] on icon at bounding box center [914, 121] width 8 height 8
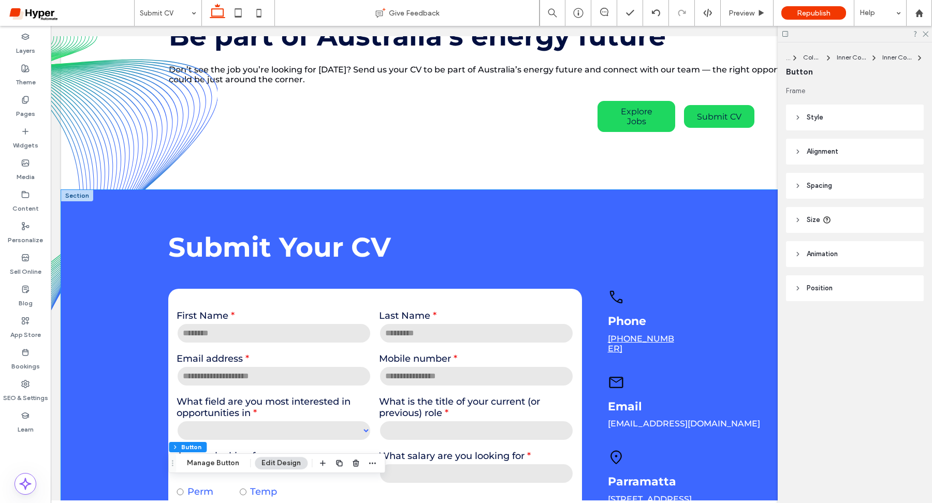
scroll to position [246, 0]
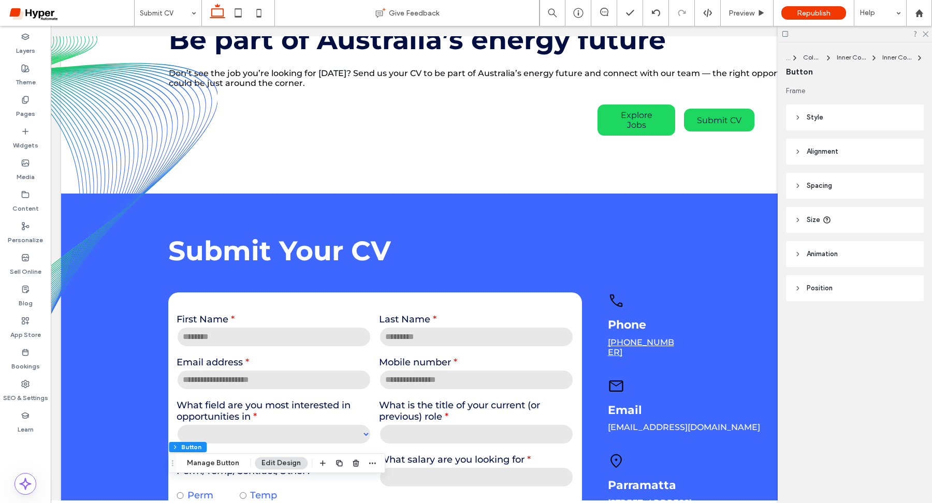
click at [925, 32] on icon at bounding box center [925, 33] width 7 height 7
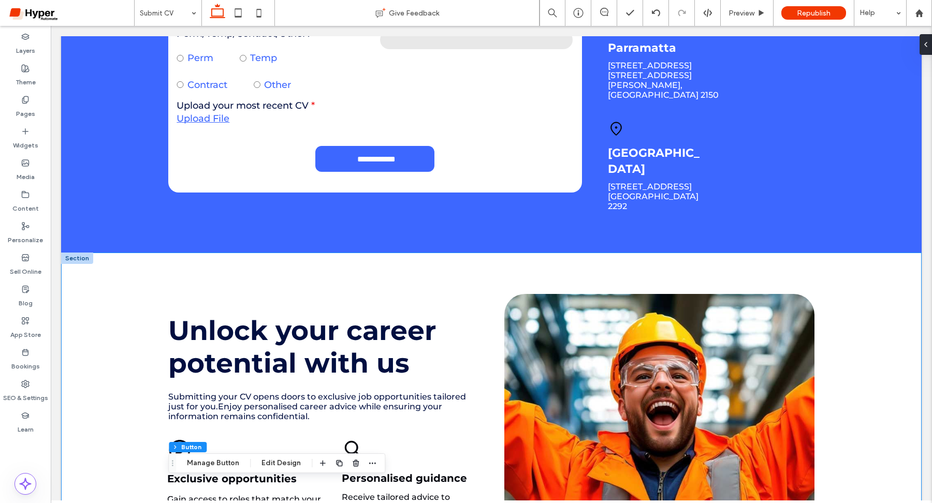
scroll to position [687, 0]
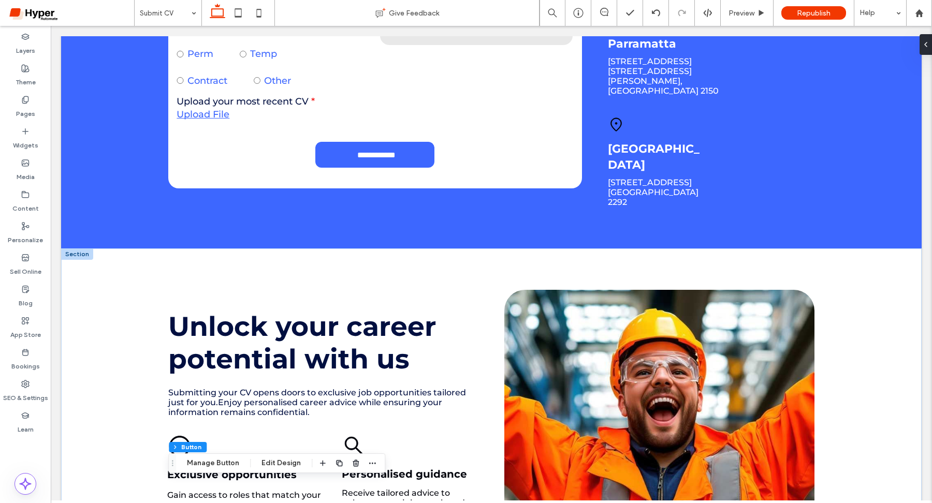
click at [78, 249] on div at bounding box center [77, 254] width 32 height 11
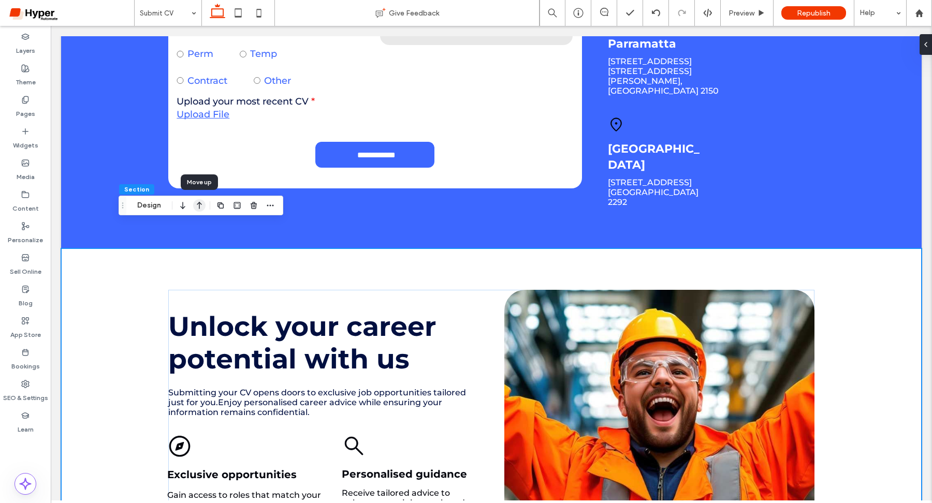
click at [195, 210] on icon "button" at bounding box center [199, 205] width 12 height 19
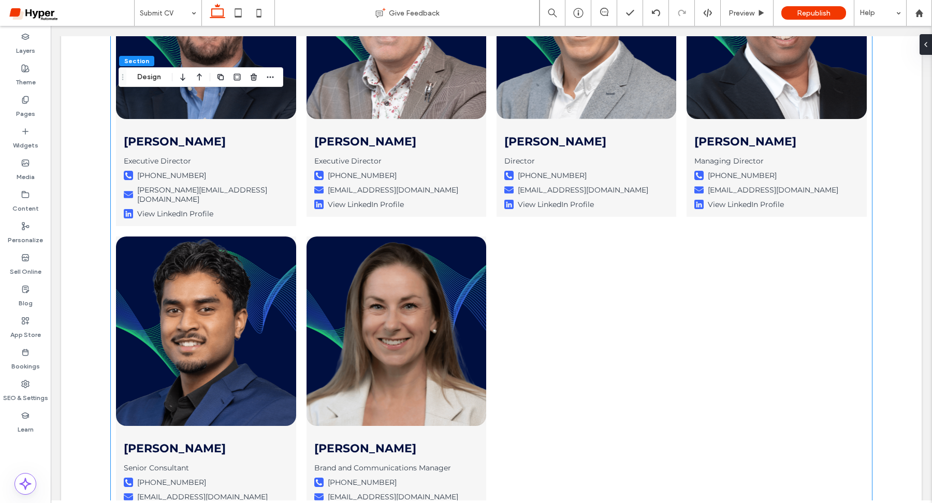
scroll to position [1803, 0]
